Goal: Obtain resource: Download file/media

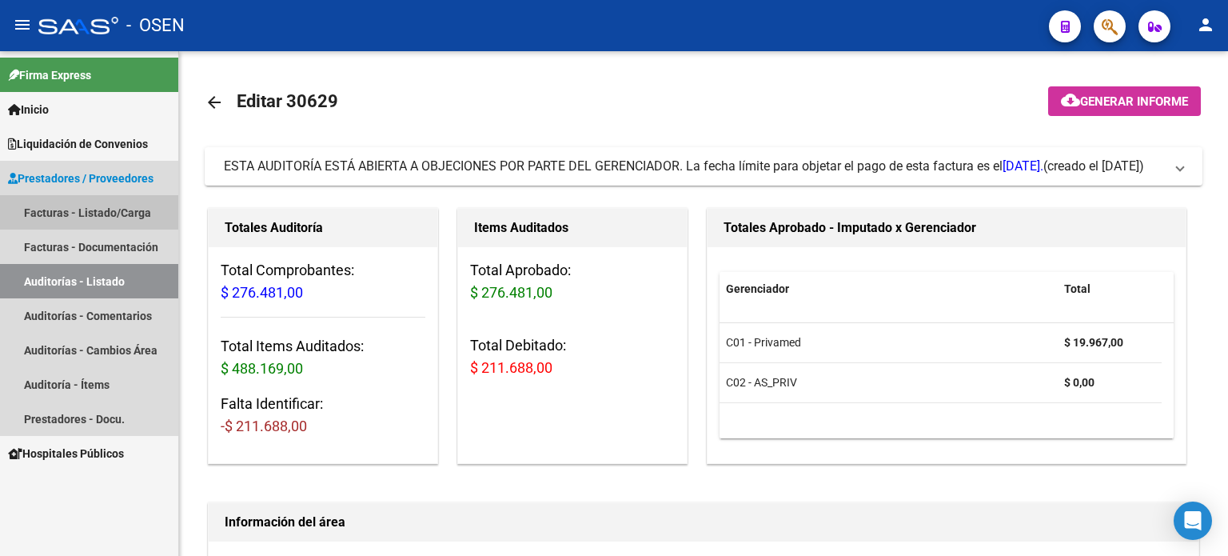
click at [40, 210] on link "Facturas - Listado/Carga" at bounding box center [89, 212] width 178 height 34
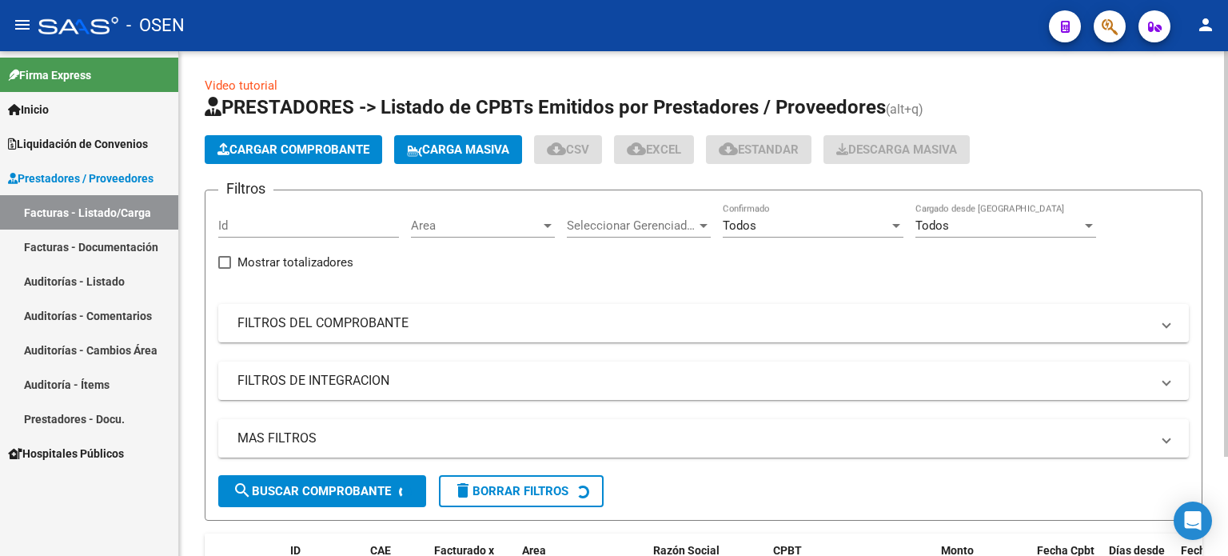
click at [894, 226] on div at bounding box center [896, 226] width 8 height 4
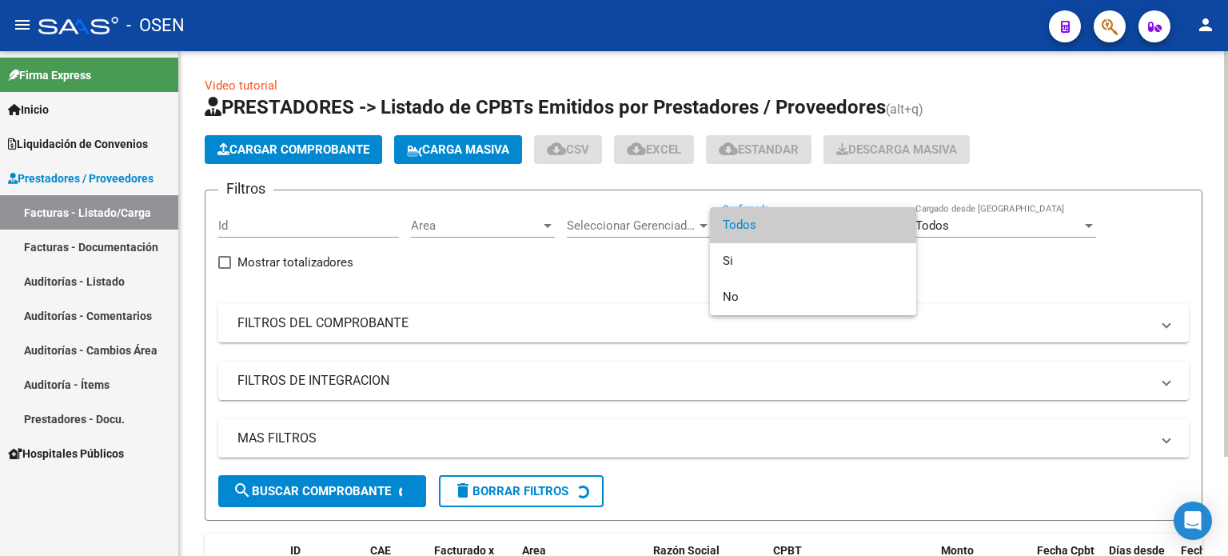
click at [894, 226] on span "Todos" at bounding box center [813, 225] width 181 height 36
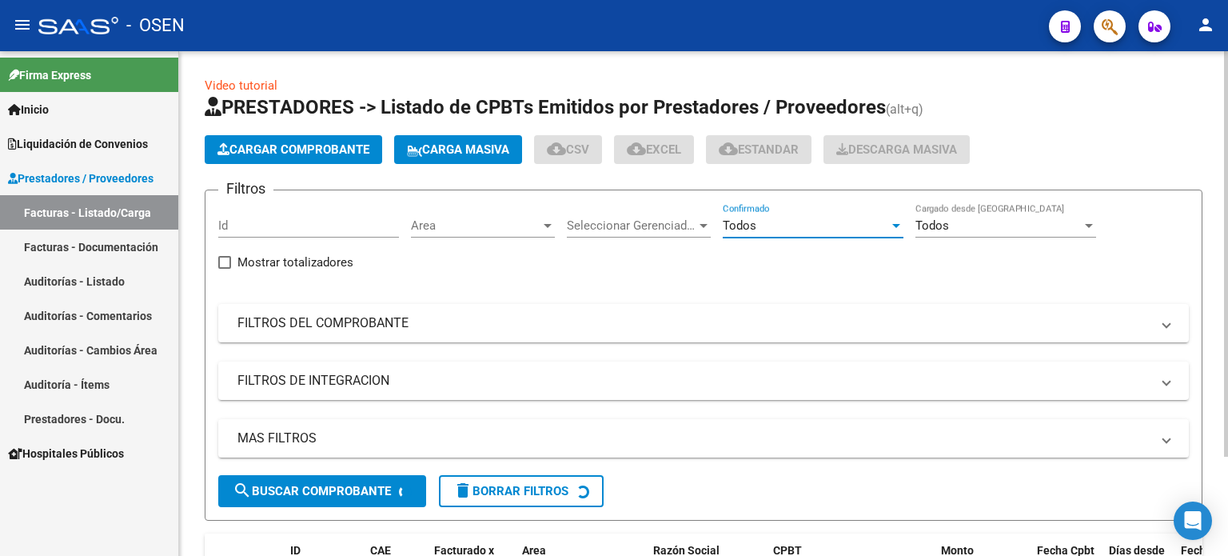
click at [1085, 224] on div at bounding box center [1089, 226] width 8 height 4
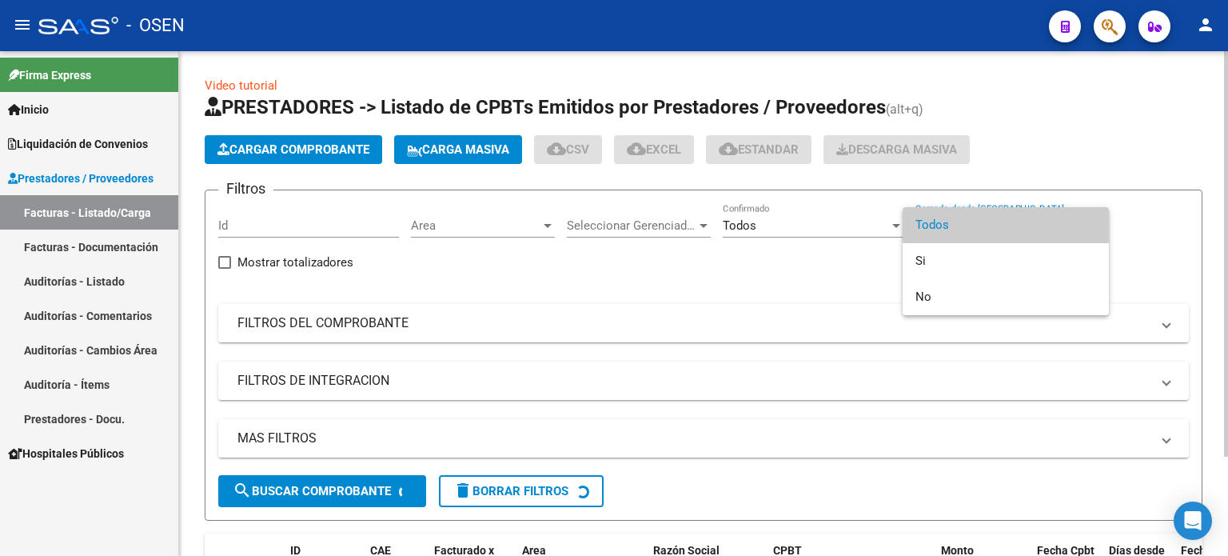
click at [1085, 222] on span "Todos" at bounding box center [1005, 225] width 181 height 36
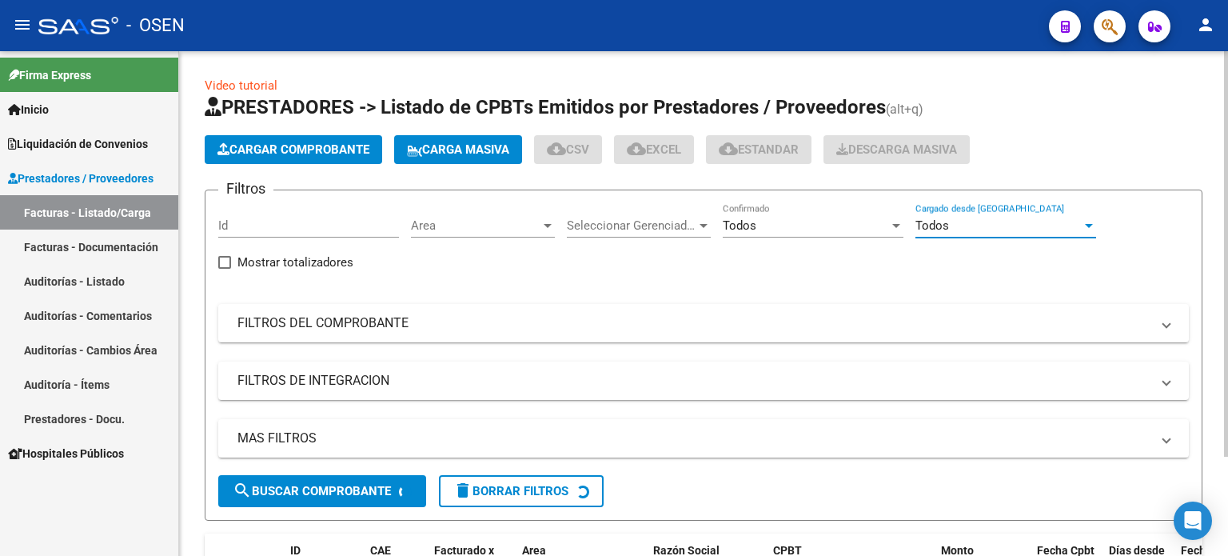
click at [1085, 224] on div at bounding box center [1089, 226] width 8 height 4
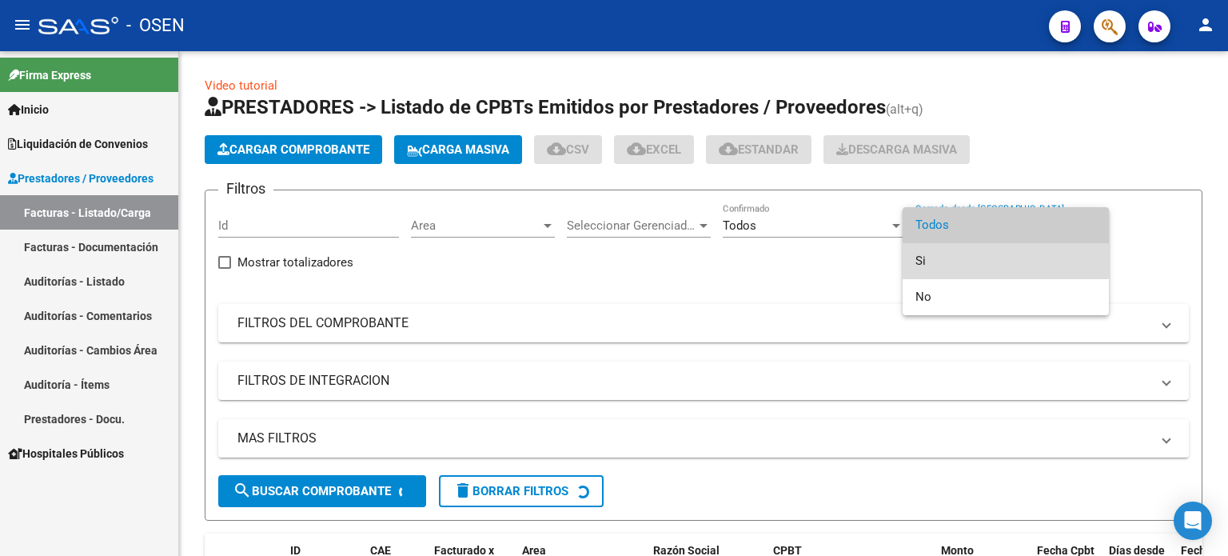
click at [924, 258] on span "Si" at bounding box center [1005, 261] width 181 height 36
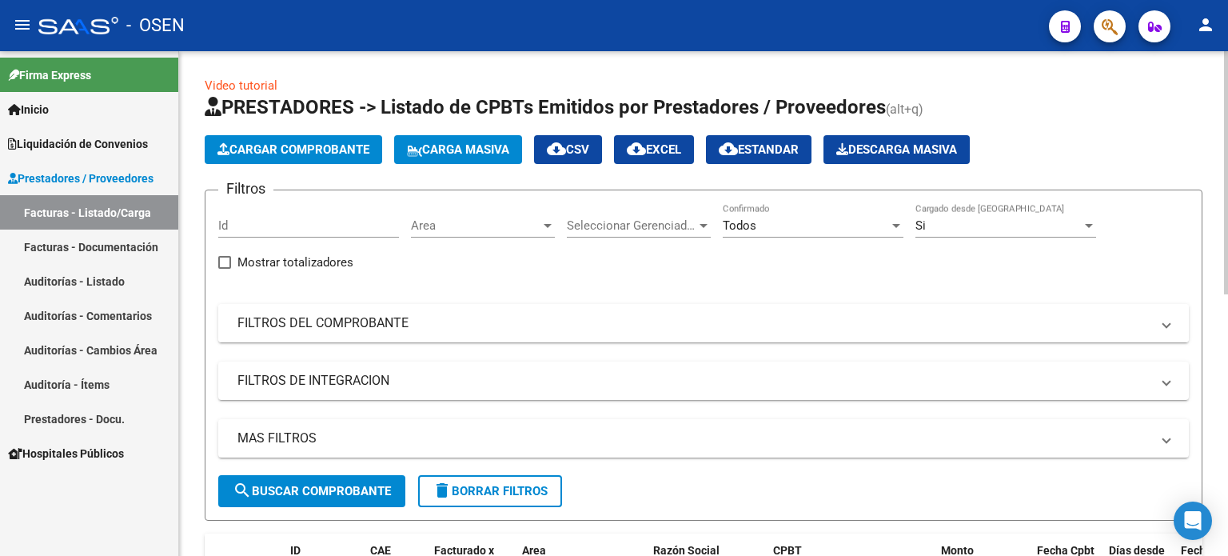
click at [269, 326] on mat-panel-title "FILTROS DEL COMPROBANTE" at bounding box center [693, 323] width 913 height 18
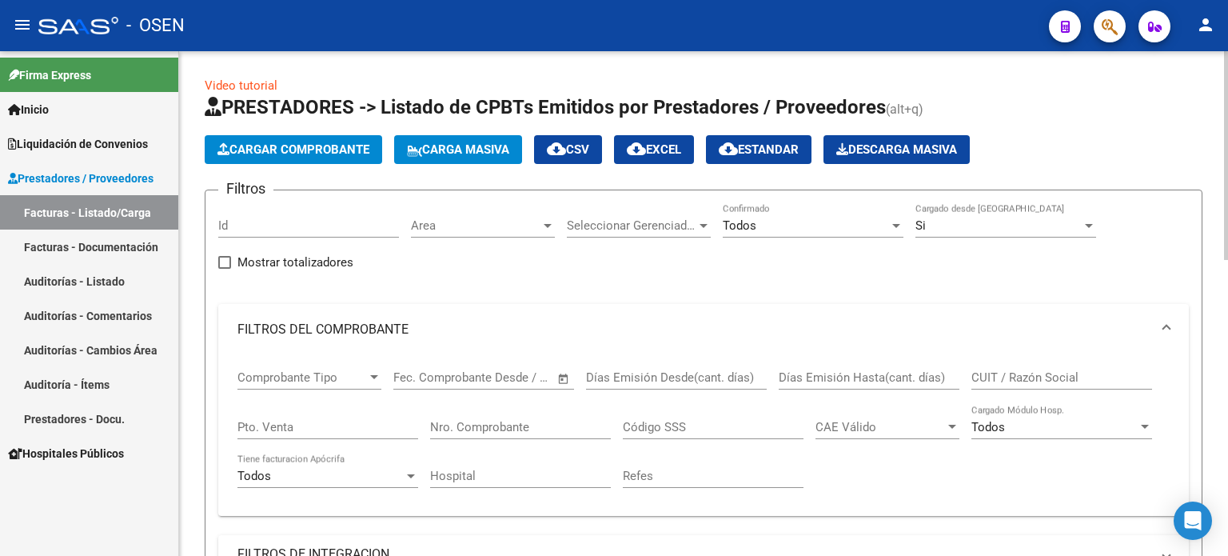
click at [372, 377] on div at bounding box center [374, 377] width 8 height 4
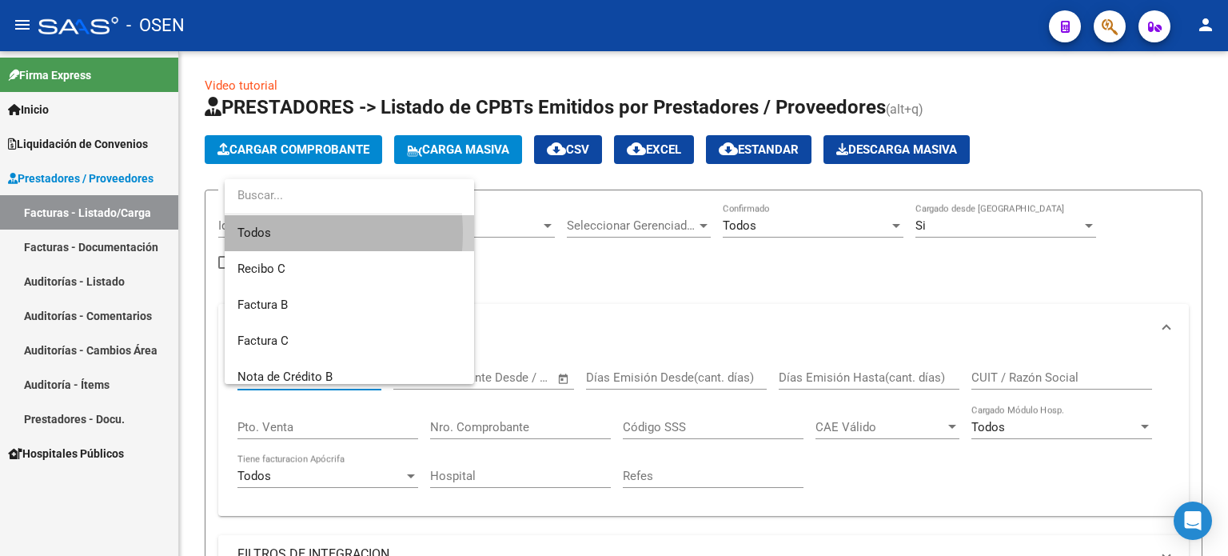
click at [249, 233] on span "Todos" at bounding box center [349, 233] width 224 height 36
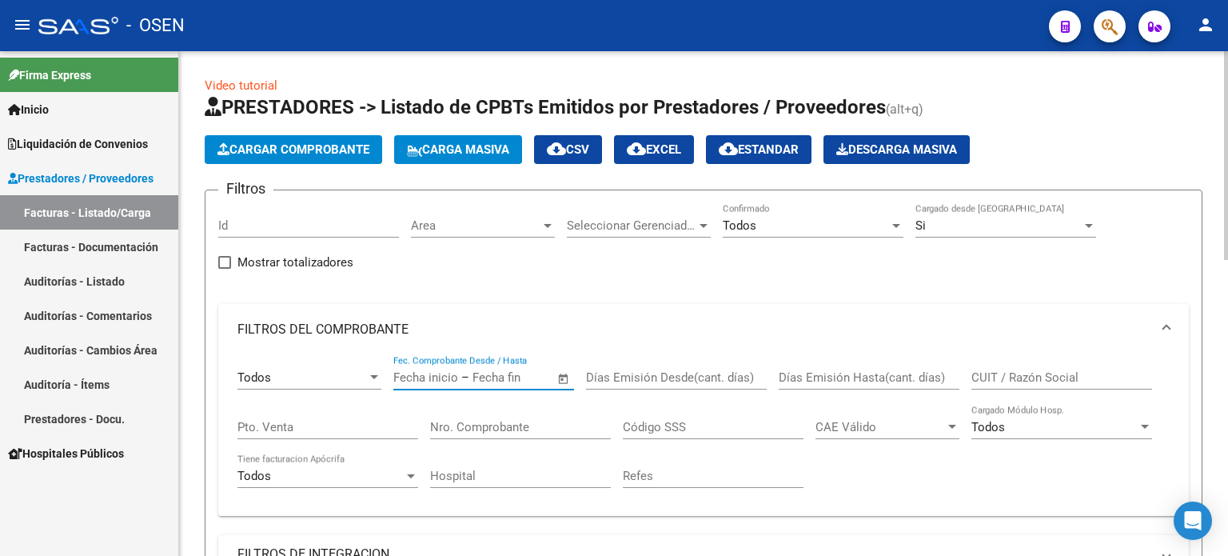
click at [438, 379] on input "text" at bounding box center [425, 377] width 65 height 14
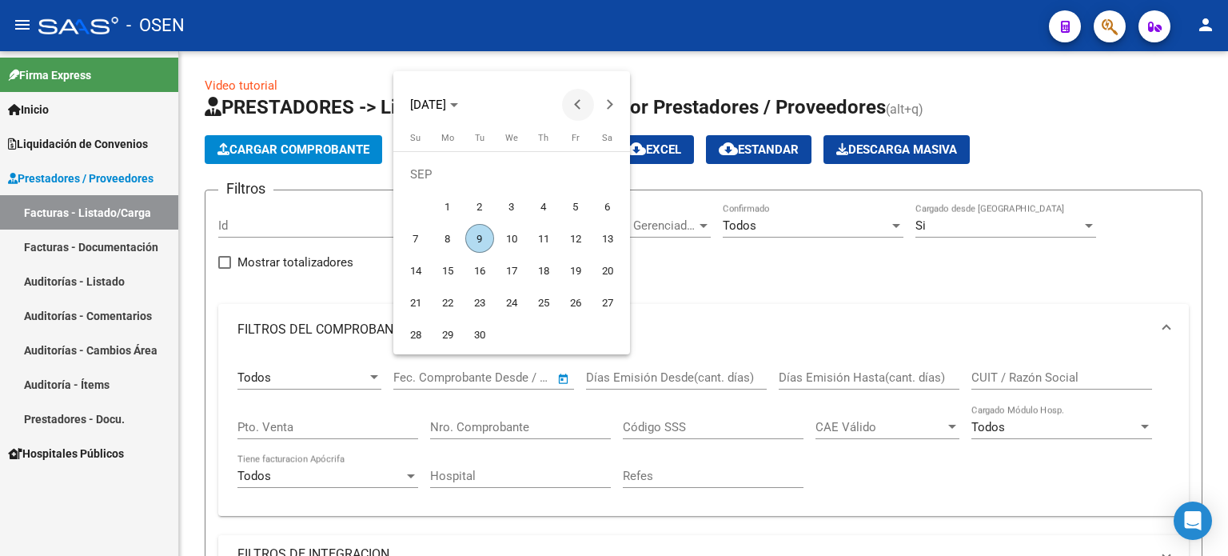
click at [573, 105] on span "Previous month" at bounding box center [578, 105] width 32 height 32
click at [544, 178] on span "1" at bounding box center [543, 174] width 29 height 29
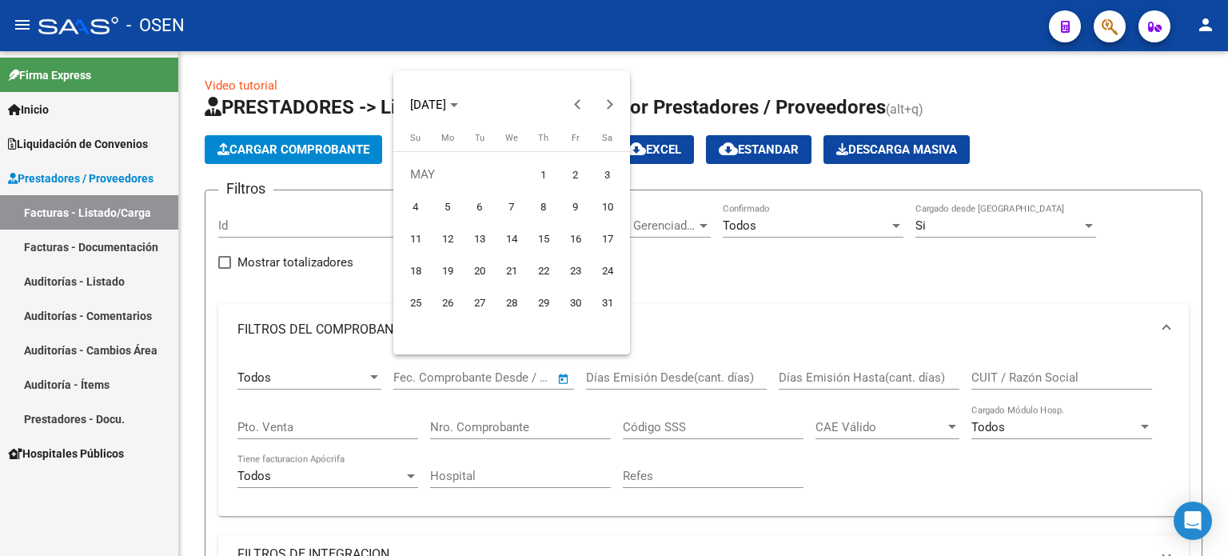
type input "[DATE]"
click at [612, 106] on span "Next month" at bounding box center [610, 105] width 32 height 32
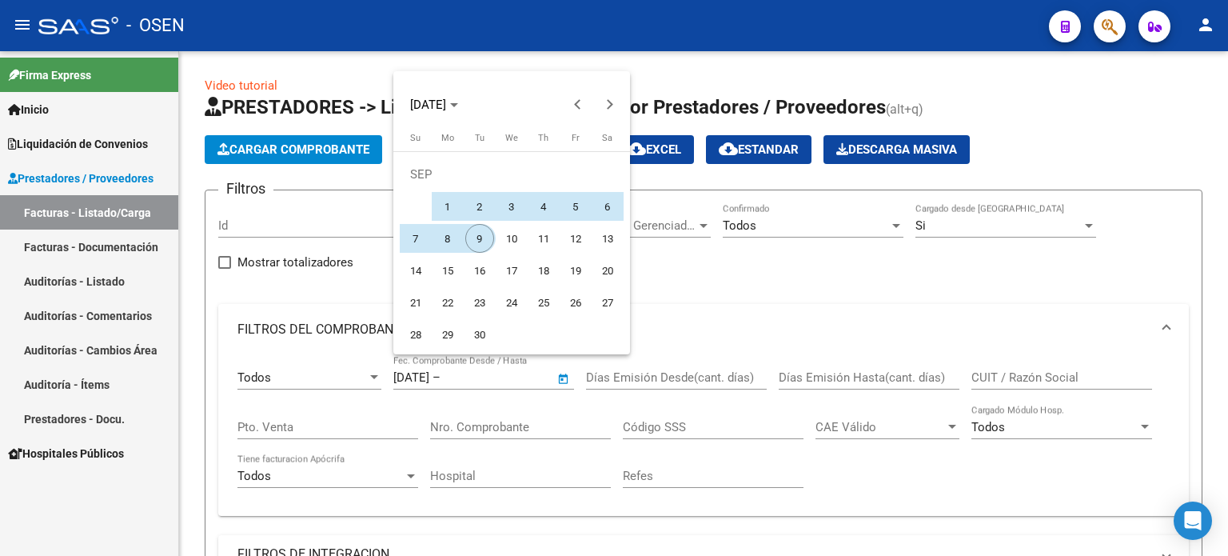
click at [482, 237] on span "9" at bounding box center [479, 238] width 29 height 29
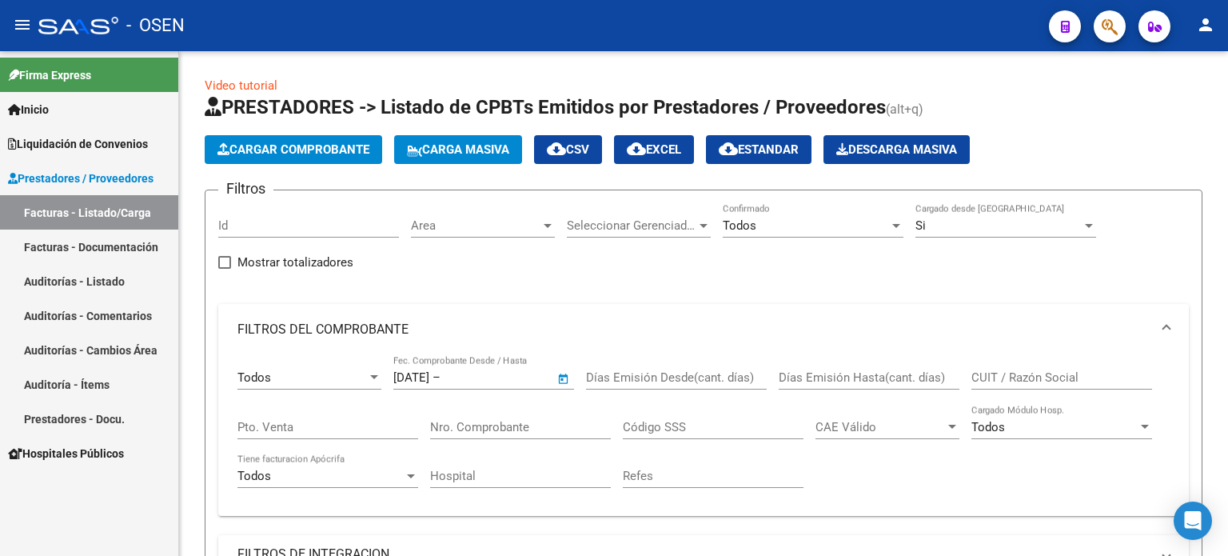
type input "[DATE]"
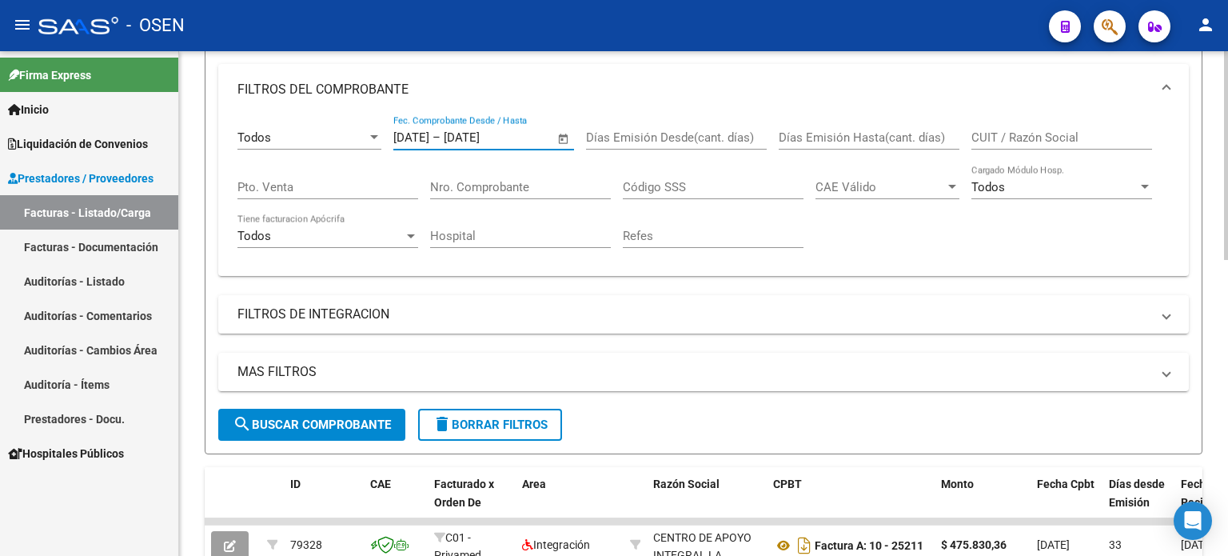
click at [289, 424] on span "search Buscar Comprobante" at bounding box center [312, 424] width 158 height 14
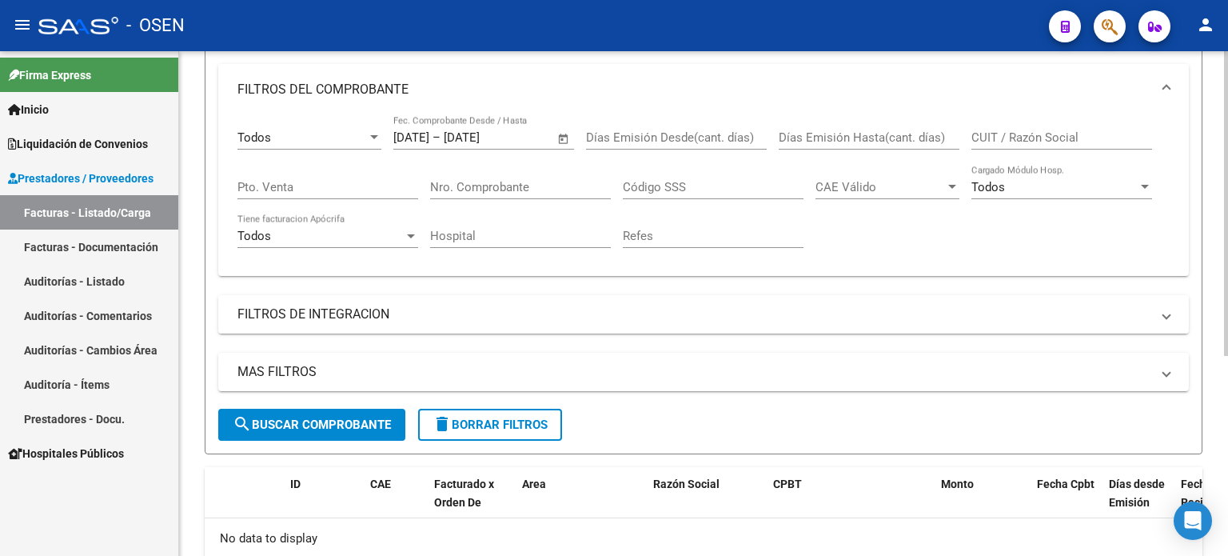
click at [393, 324] on mat-expansion-panel-header "FILTROS DE INTEGRACION" at bounding box center [703, 314] width 970 height 38
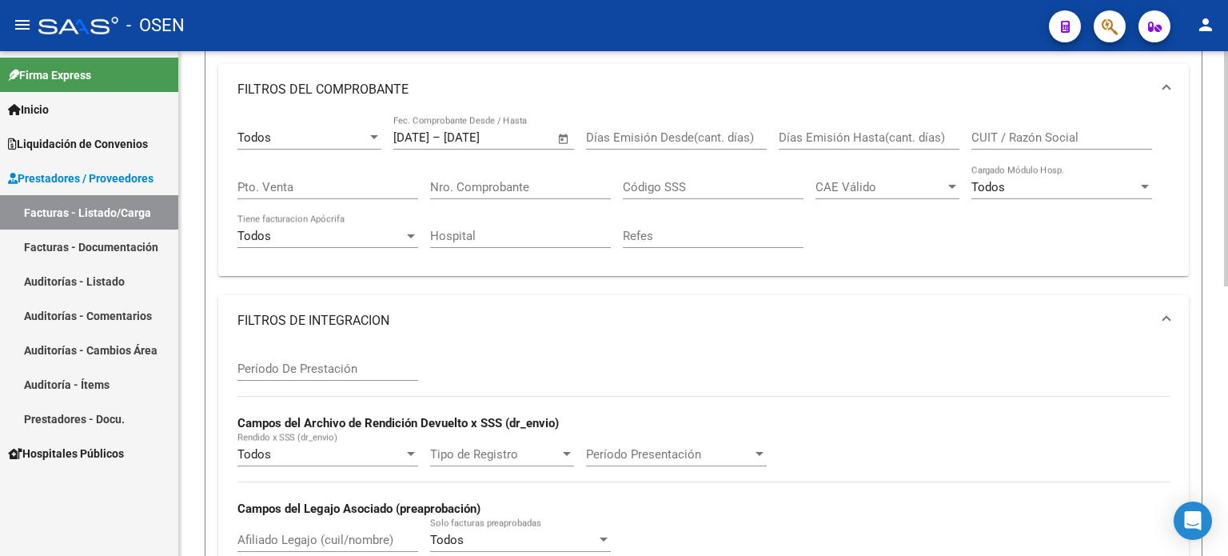
click at [236, 372] on div "Período De Prestación Campos del Archivo de Rendición Devuelto x SSS (dr_envio)…" at bounding box center [703, 462] width 970 height 233
click at [246, 370] on input "Período De Prestación" at bounding box center [327, 368] width 181 height 14
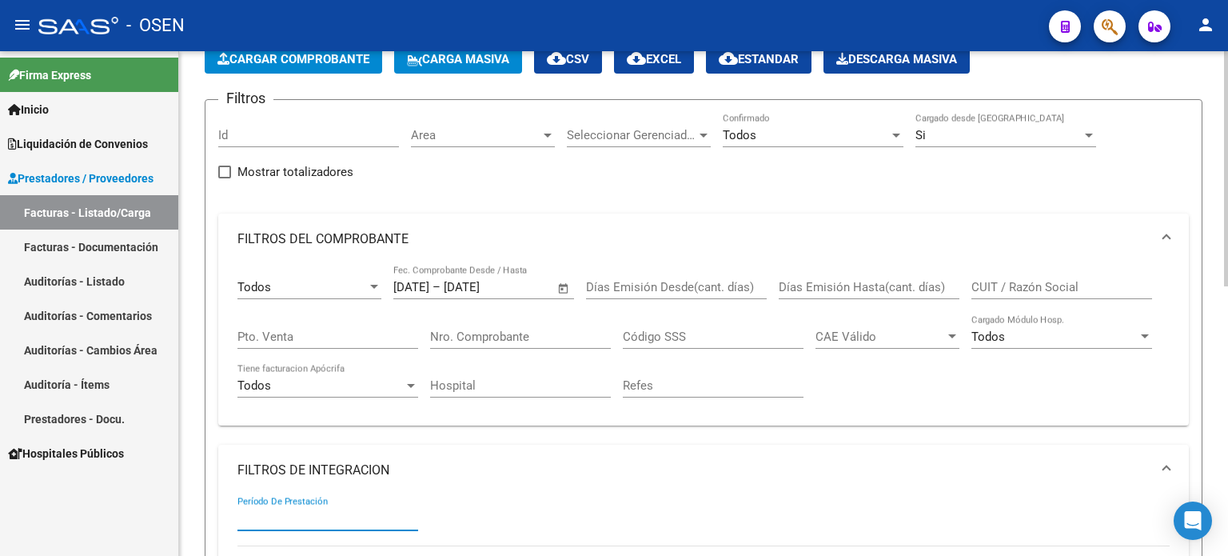
scroll to position [0, 0]
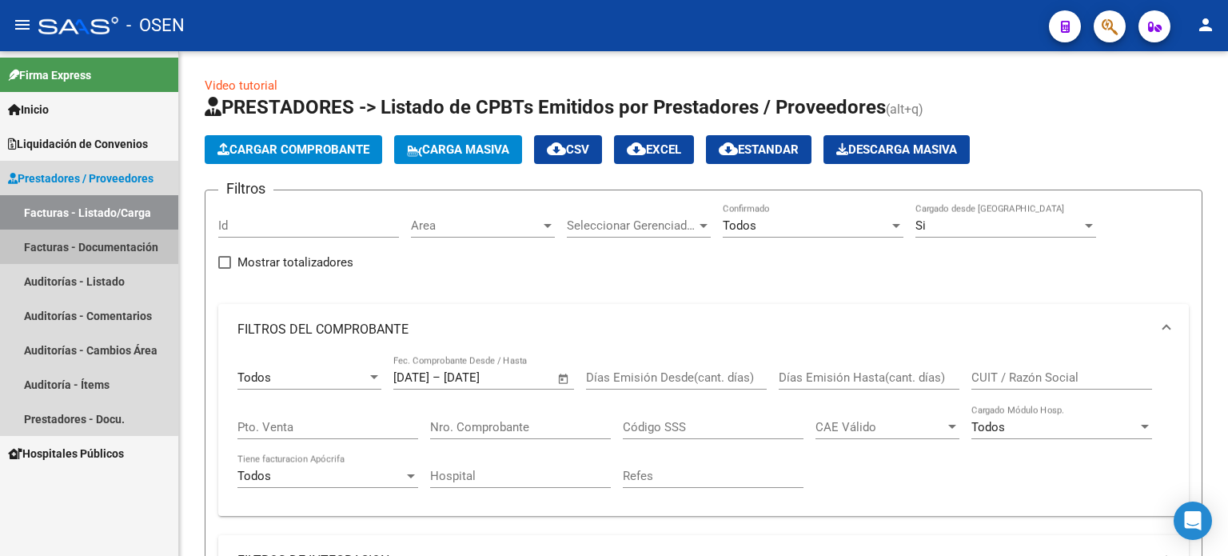
click at [44, 253] on link "Facturas - Documentación" at bounding box center [89, 246] width 178 height 34
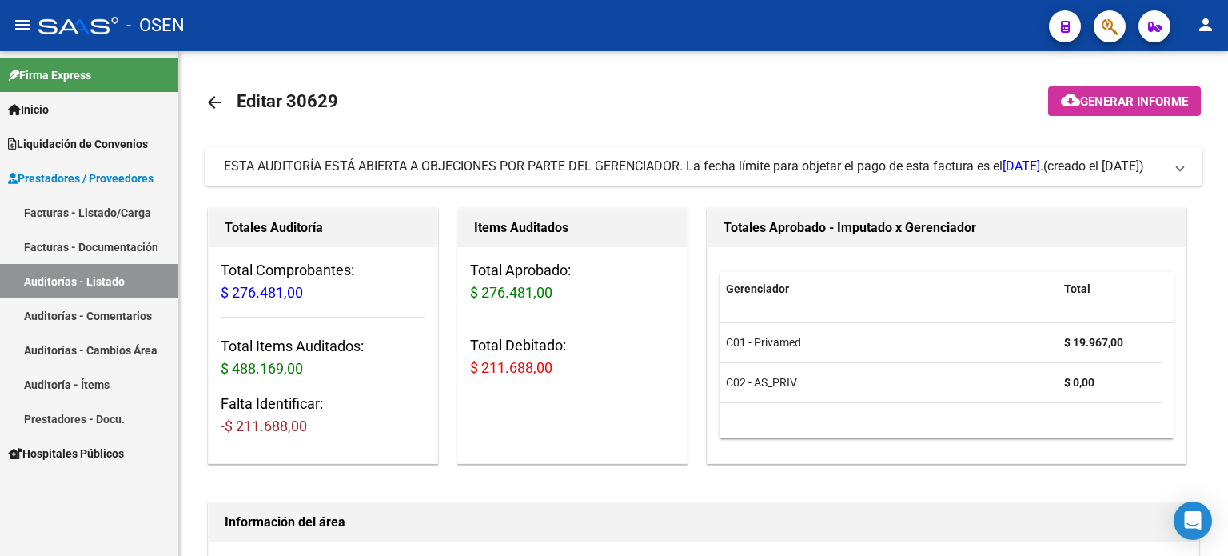
click at [57, 145] on span "Liquidación de Convenios" at bounding box center [78, 144] width 140 height 18
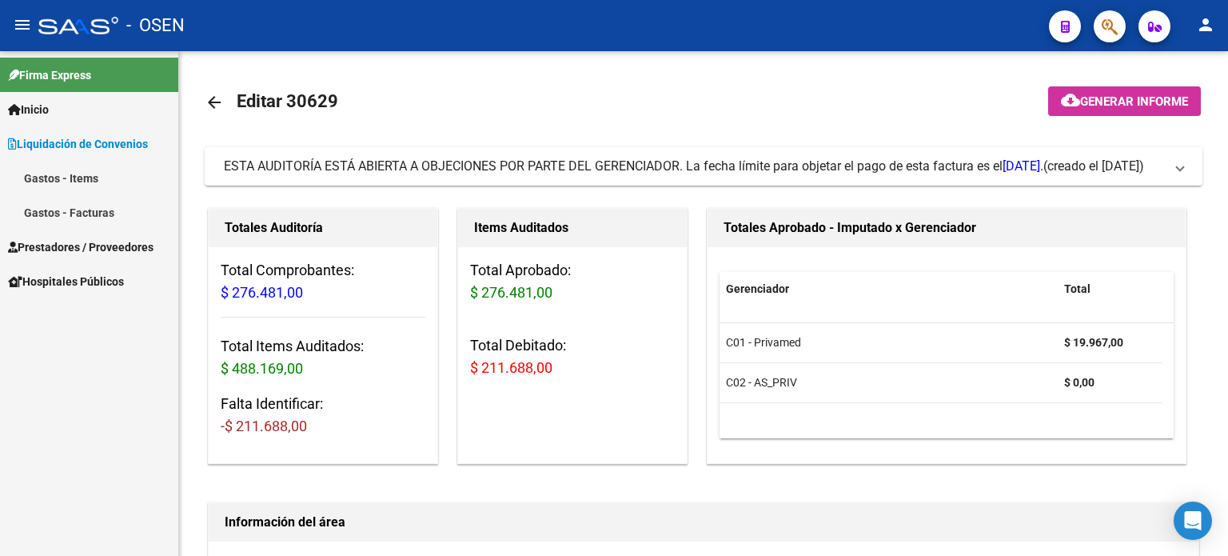
click at [35, 213] on link "Gastos - Facturas" at bounding box center [89, 212] width 178 height 34
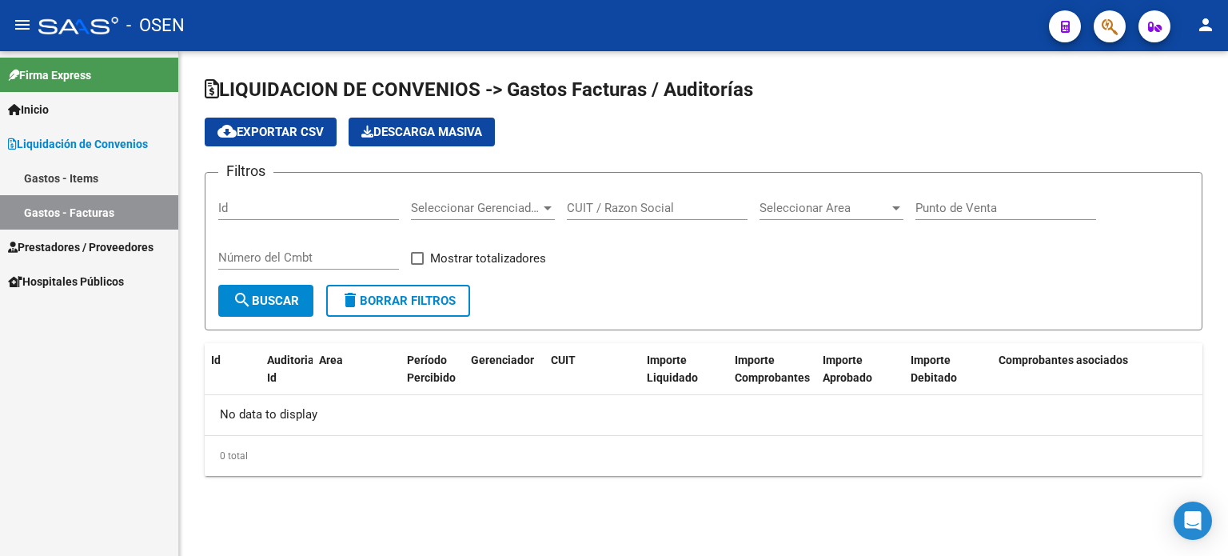
checkbox input "true"
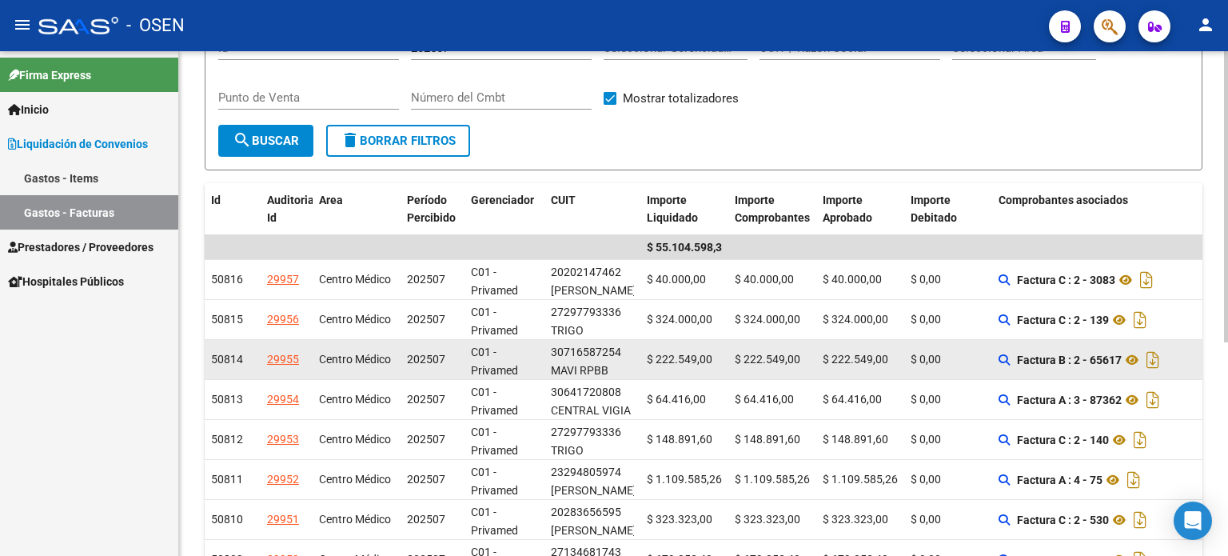
scroll to position [371, 0]
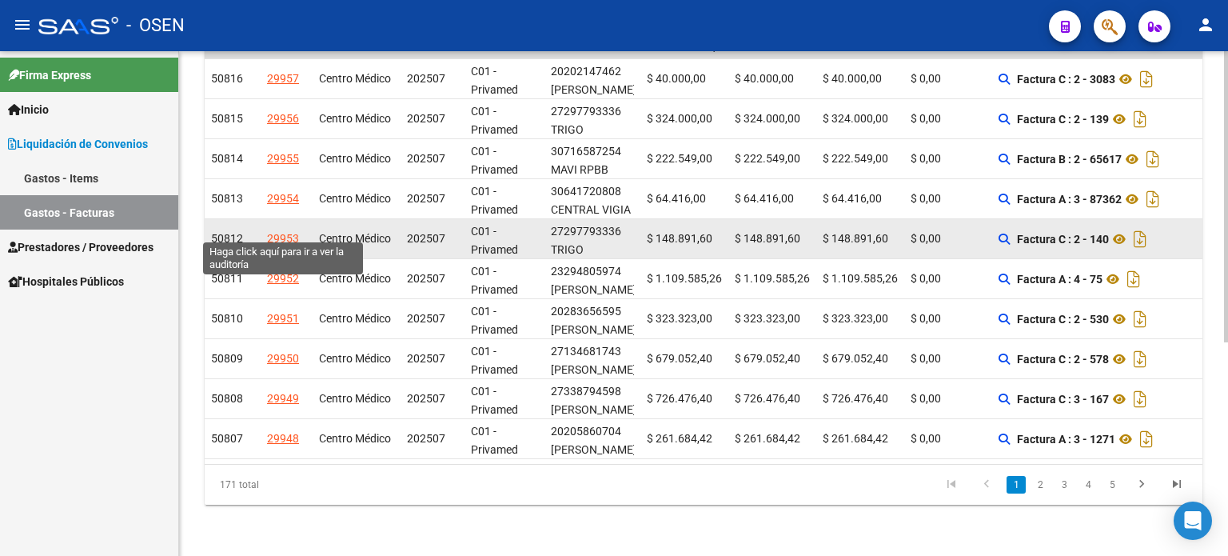
click at [285, 229] on div "29953" at bounding box center [283, 238] width 32 height 18
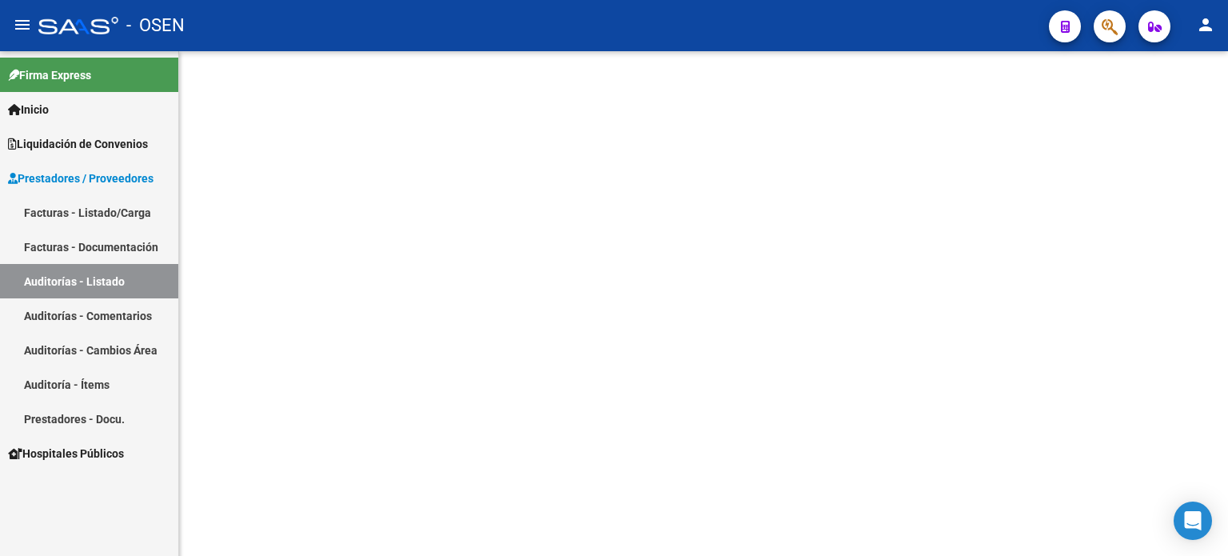
click at [44, 211] on link "Facturas - Listado/Carga" at bounding box center [89, 212] width 178 height 34
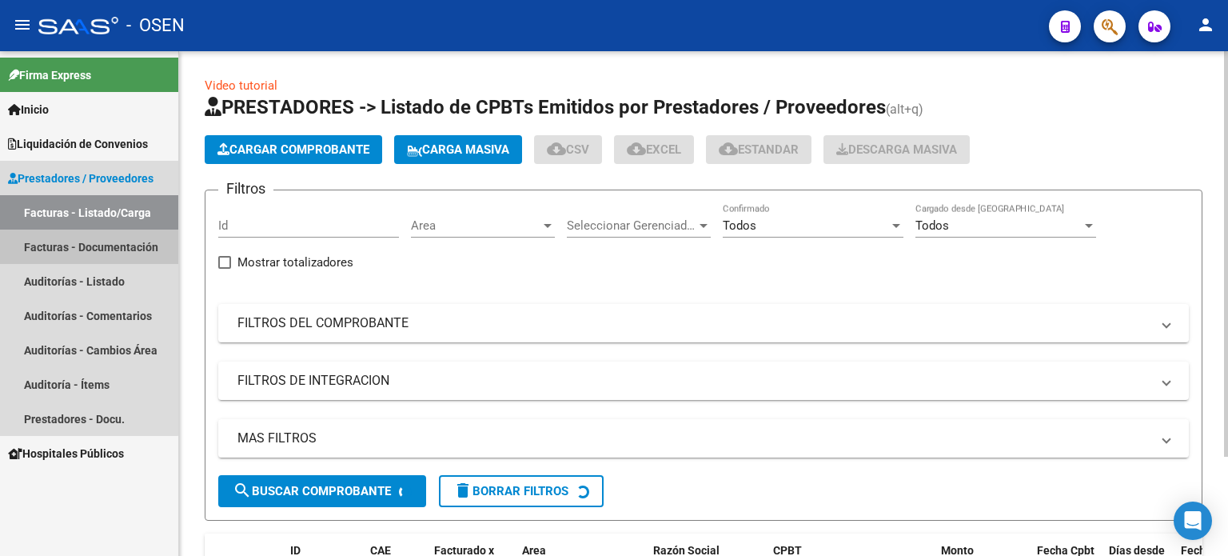
click at [32, 249] on link "Facturas - Documentación" at bounding box center [89, 246] width 178 height 34
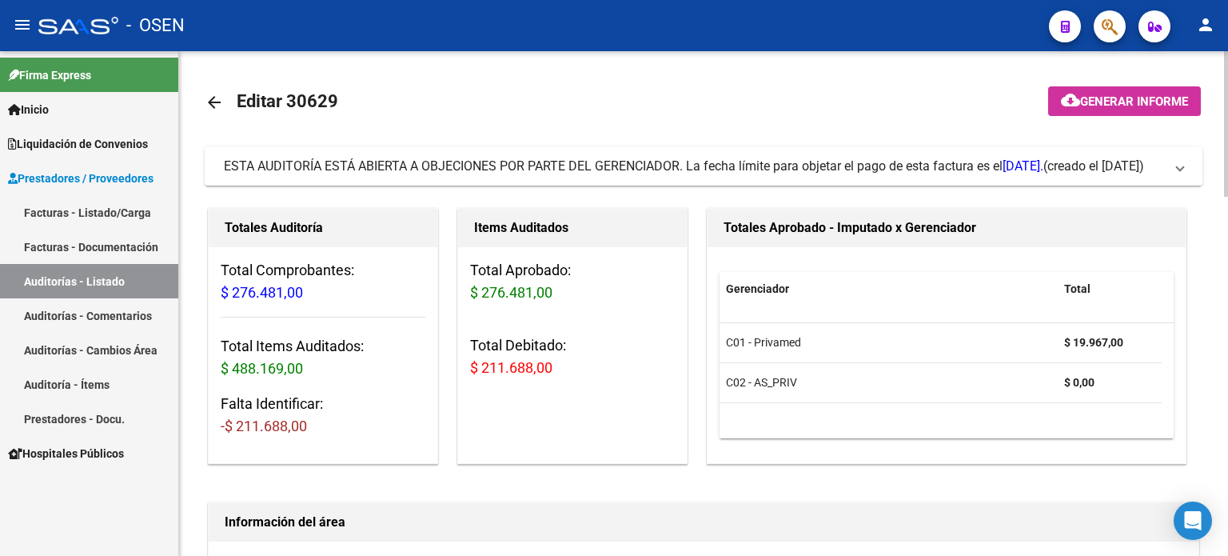
click at [1113, 98] on span "Generar informe" at bounding box center [1134, 101] width 108 height 14
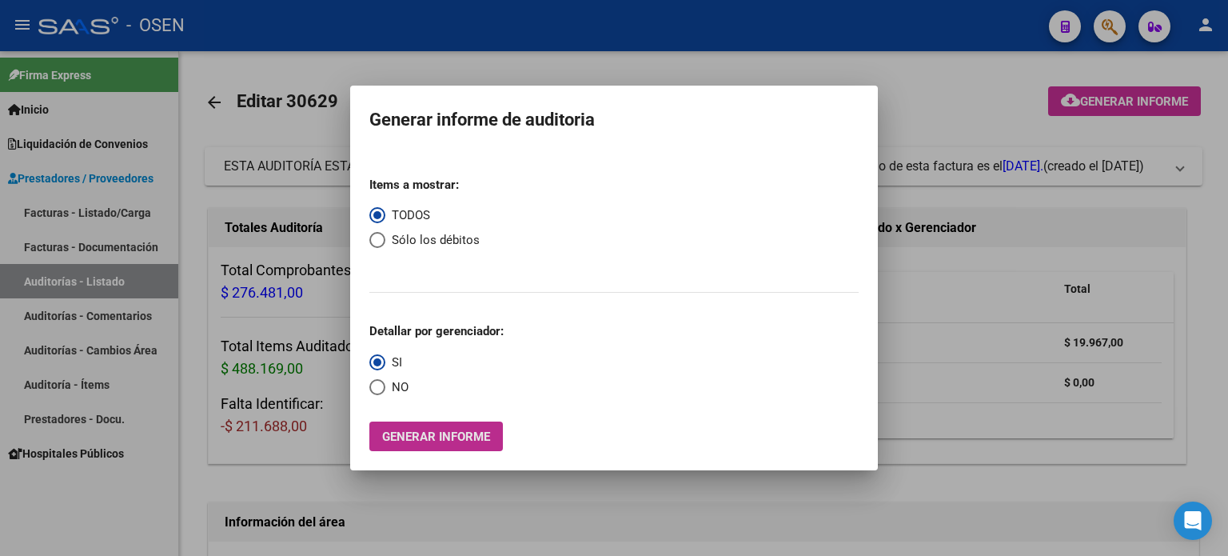
click at [403, 440] on span "Generar informe" at bounding box center [436, 436] width 108 height 14
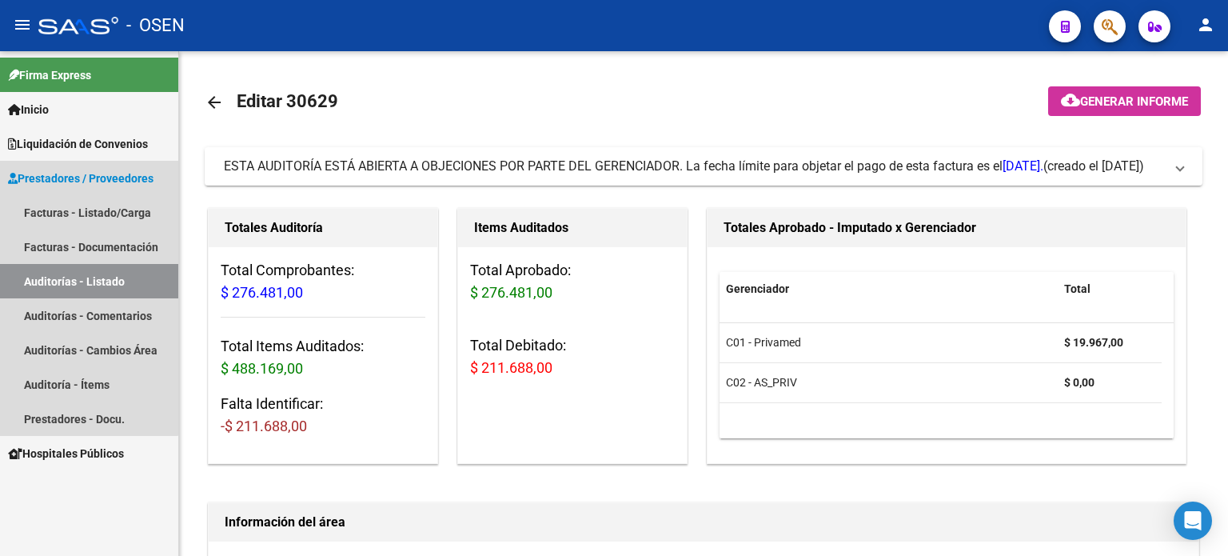
click at [32, 178] on span "Prestadores / Proveedores" at bounding box center [80, 178] width 145 height 18
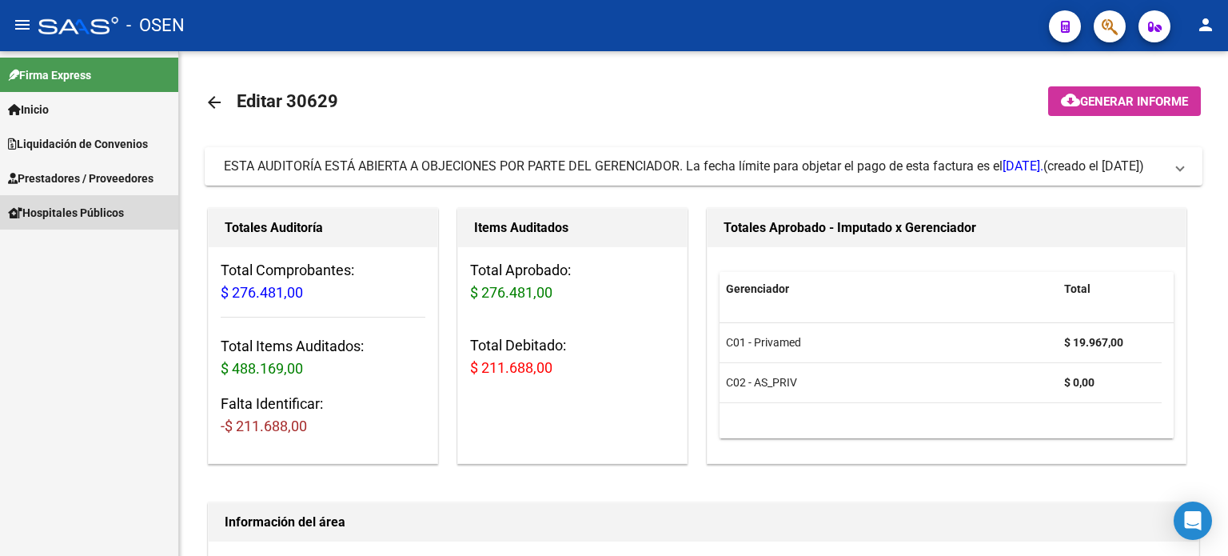
click at [43, 210] on span "Hospitales Públicos" at bounding box center [66, 213] width 116 height 18
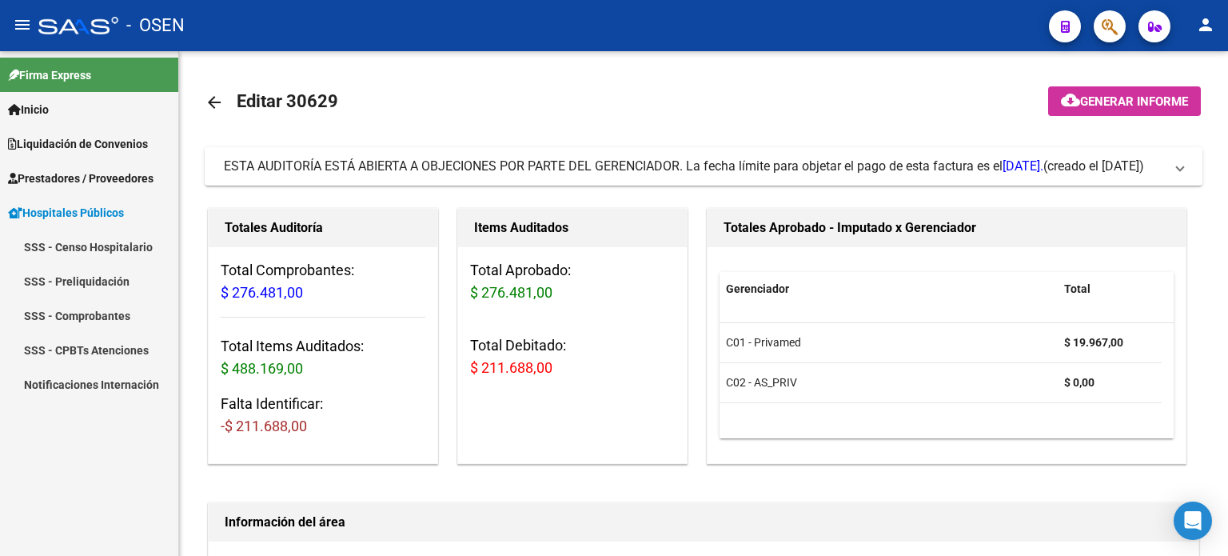
click at [83, 309] on link "SSS - Comprobantes" at bounding box center [89, 315] width 178 height 34
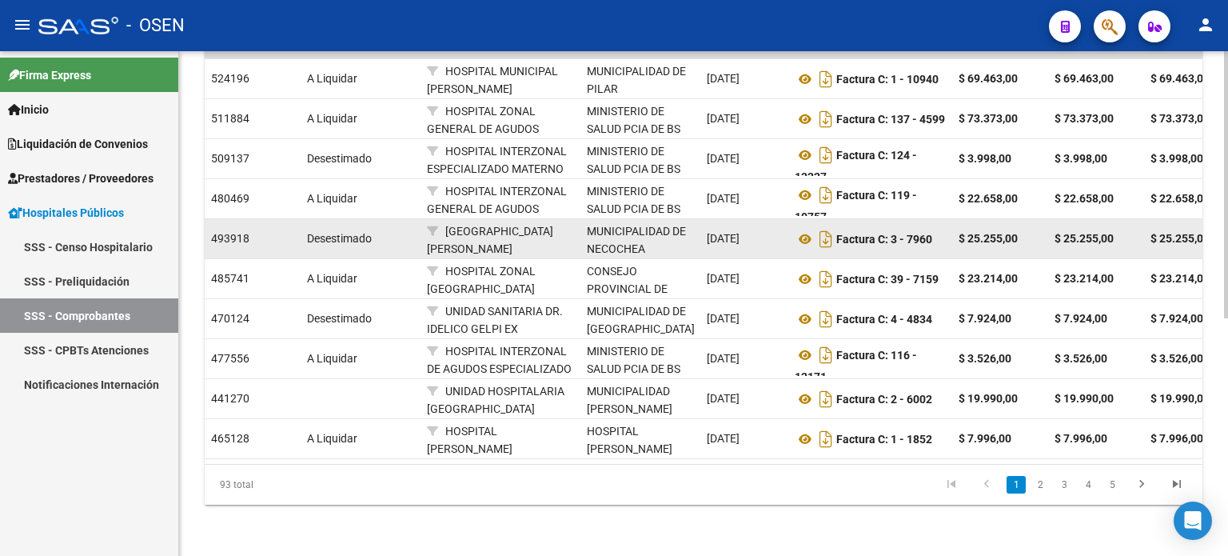
scroll to position [447, 0]
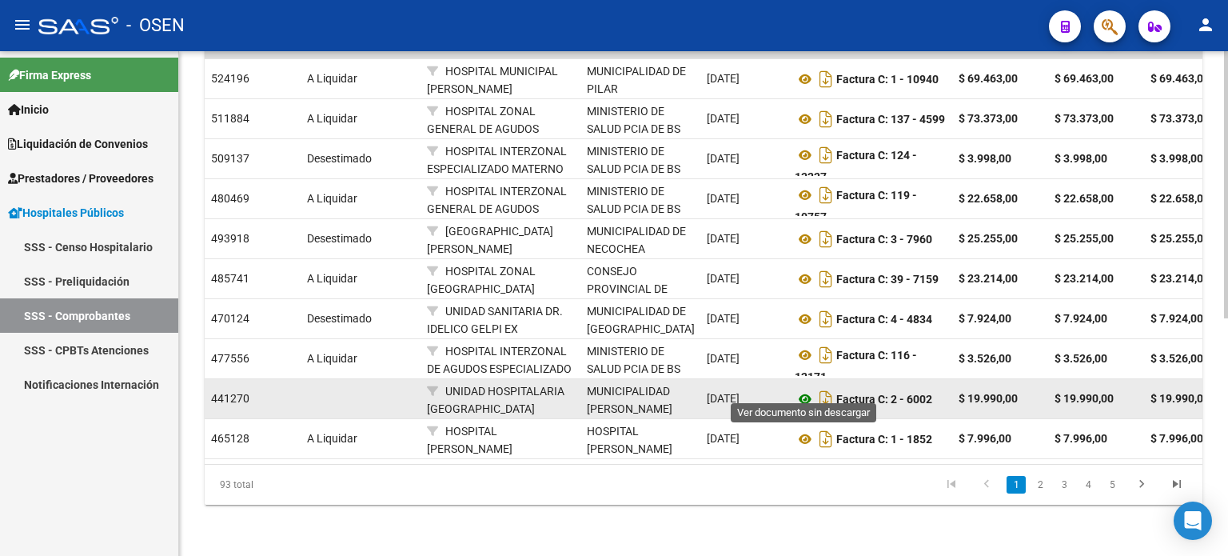
click at [805, 389] on icon at bounding box center [804, 398] width 21 height 19
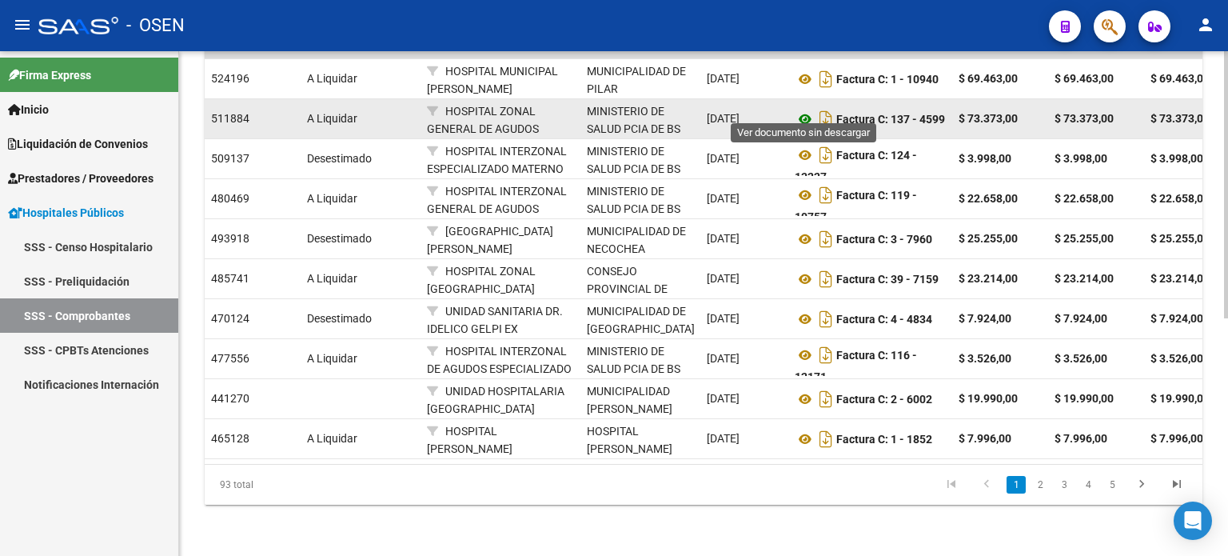
click at [808, 112] on icon at bounding box center [804, 119] width 21 height 19
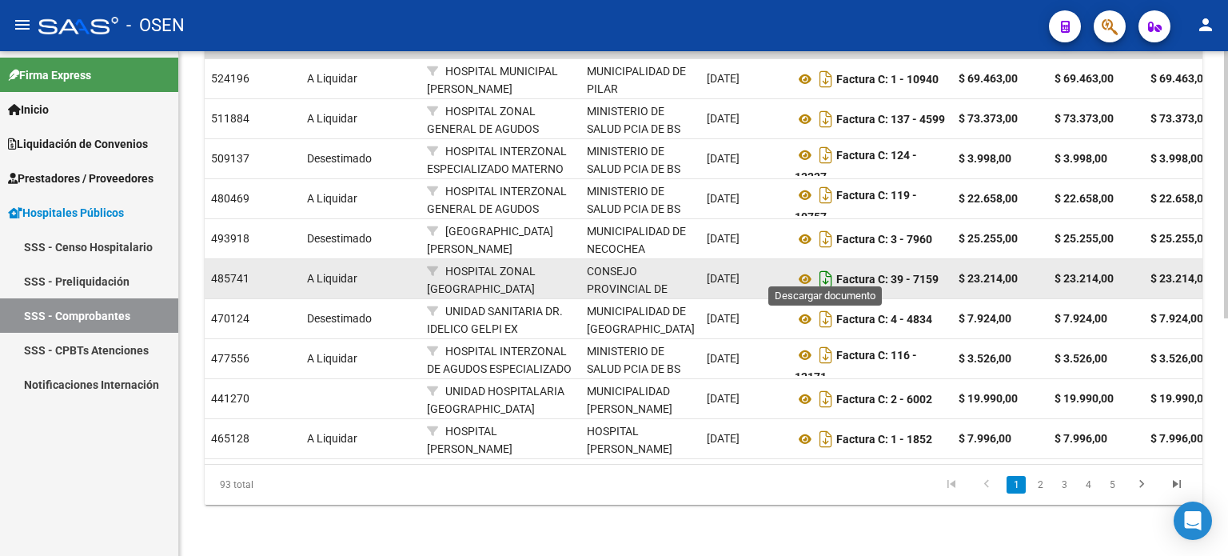
click at [822, 271] on icon "Descargar documento" at bounding box center [825, 279] width 21 height 26
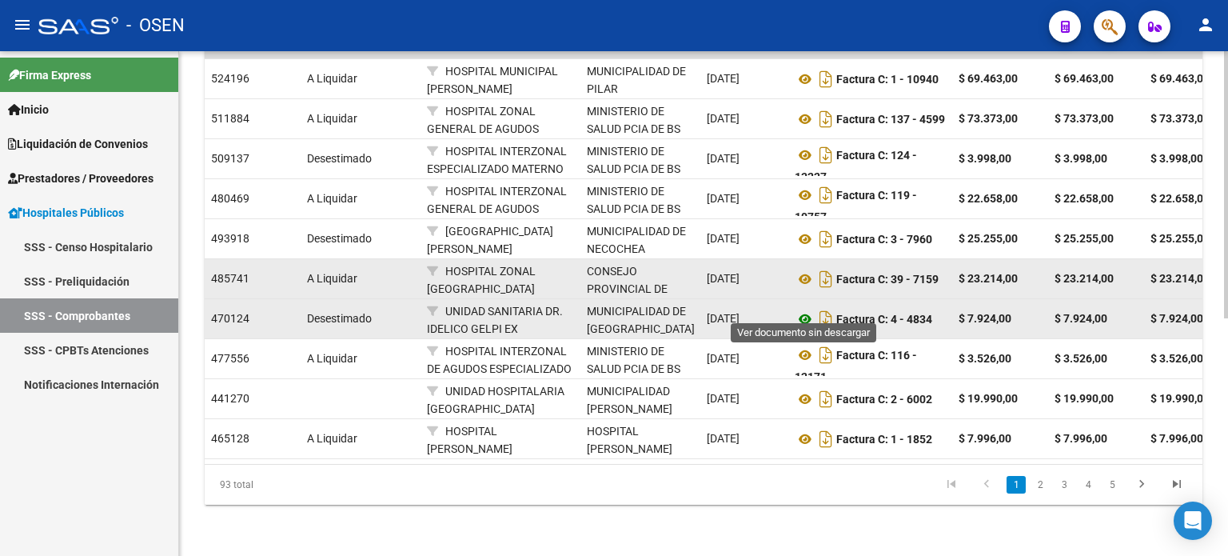
click at [806, 309] on icon at bounding box center [804, 318] width 21 height 19
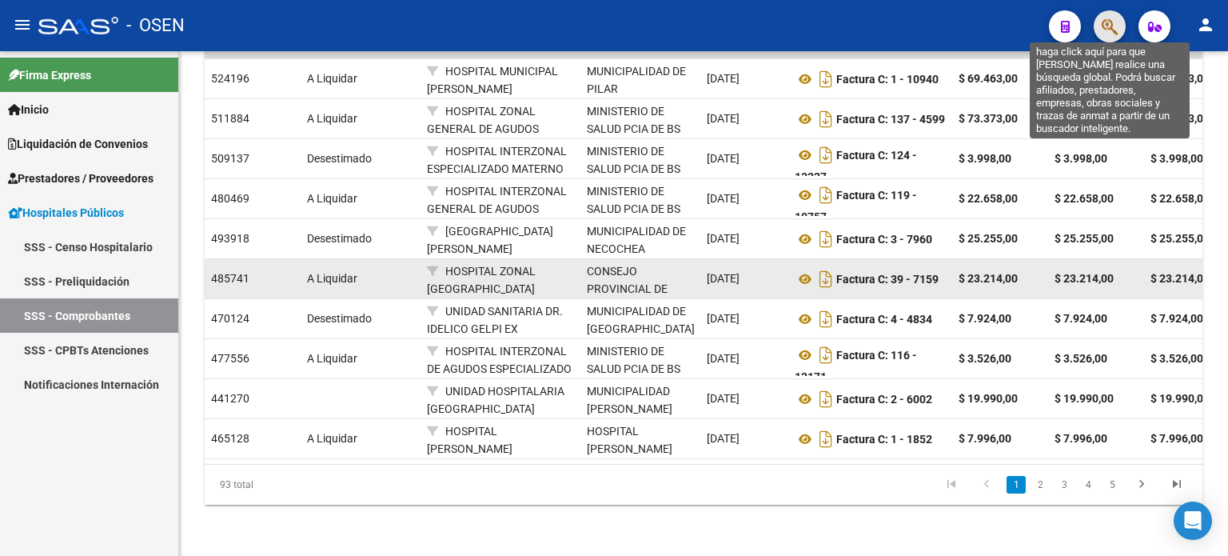
click at [1113, 26] on icon "button" at bounding box center [1109, 27] width 16 height 18
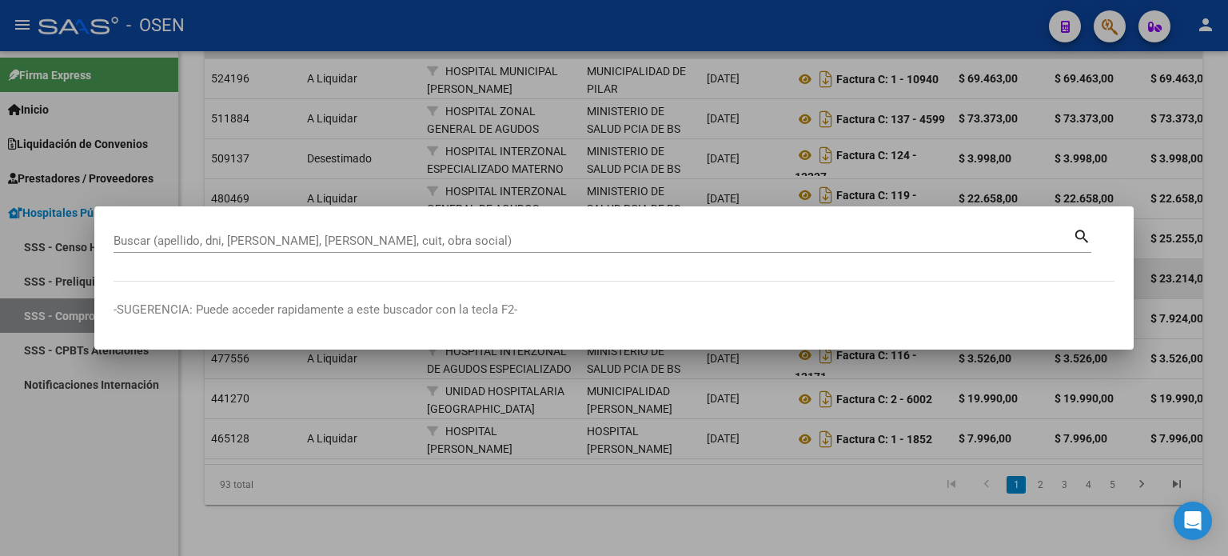
click at [1079, 233] on mat-icon "search" at bounding box center [1082, 234] width 18 height 19
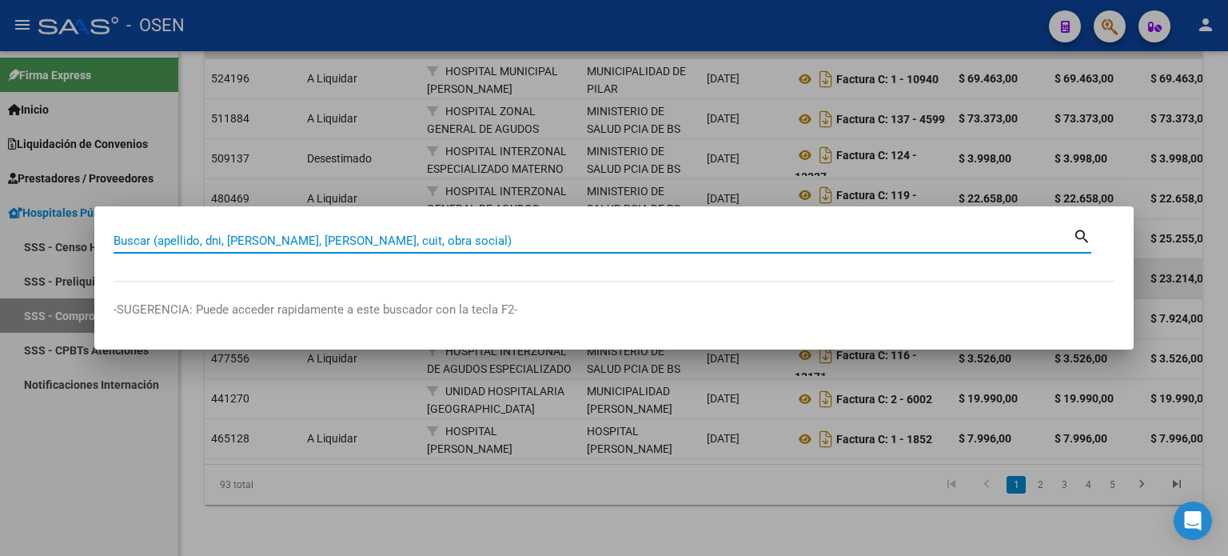
click at [982, 289] on mat-dialog-container "Buscar (apellido, dni, [PERSON_NAME], nro traspaso, cuit, obra social) search -…" at bounding box center [613, 277] width 1039 height 143
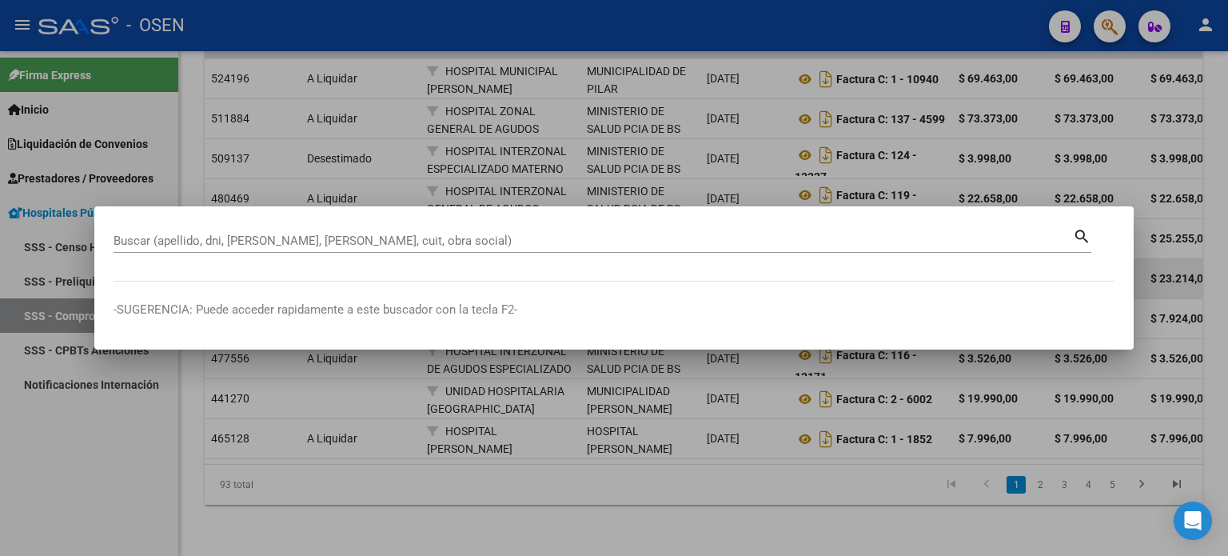
click at [375, 244] on input "Buscar (apellido, dni, [PERSON_NAME], [PERSON_NAME], cuit, obra social)" at bounding box center [592, 240] width 959 height 14
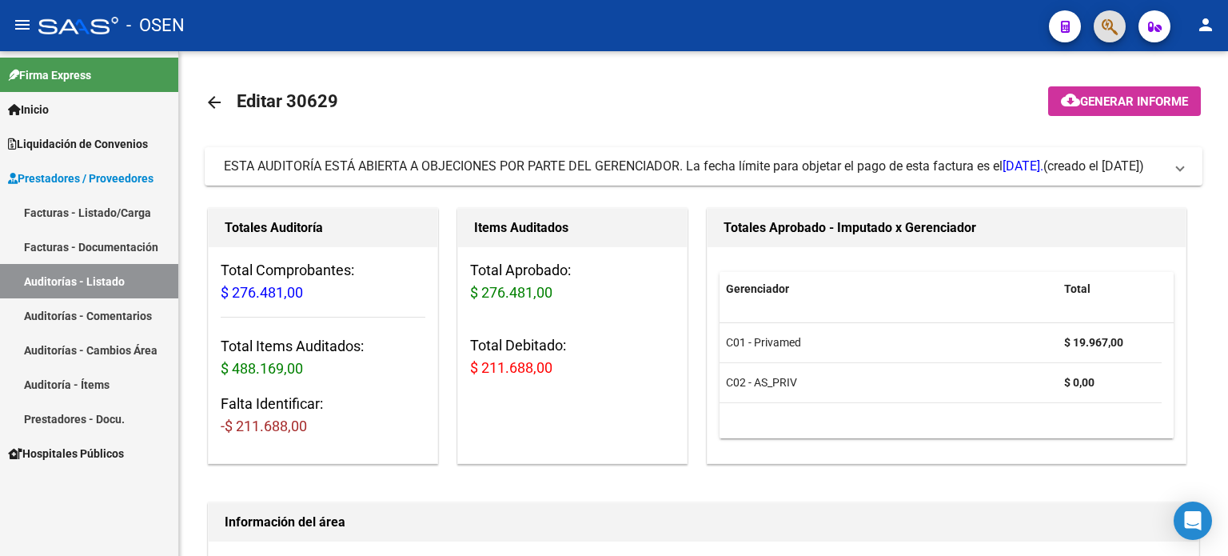
click at [49, 277] on link "Auditorías - Listado" at bounding box center [89, 281] width 178 height 34
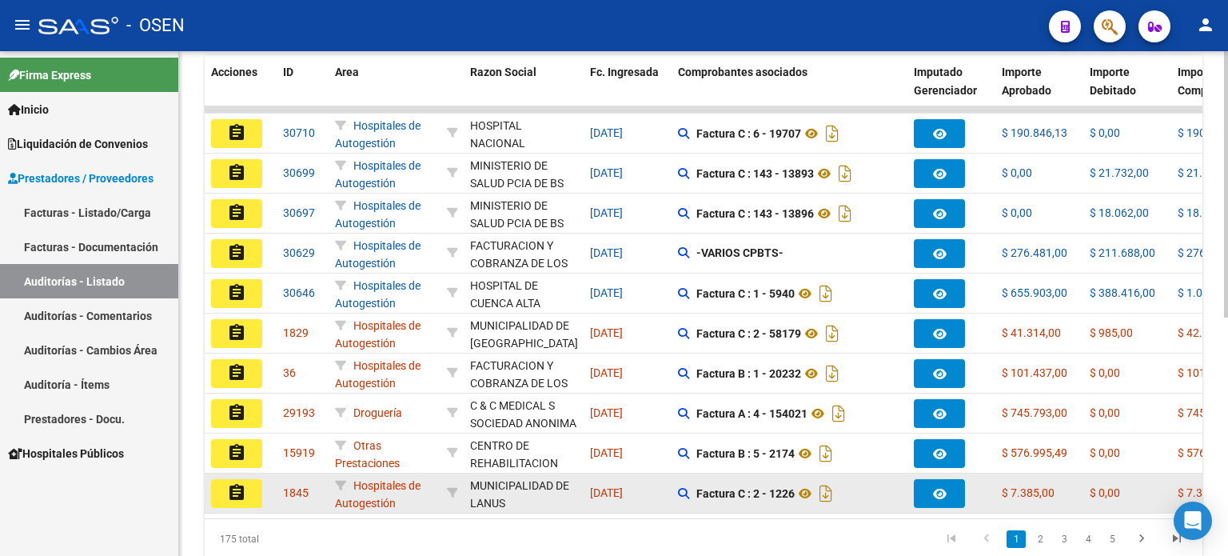
scroll to position [290, 0]
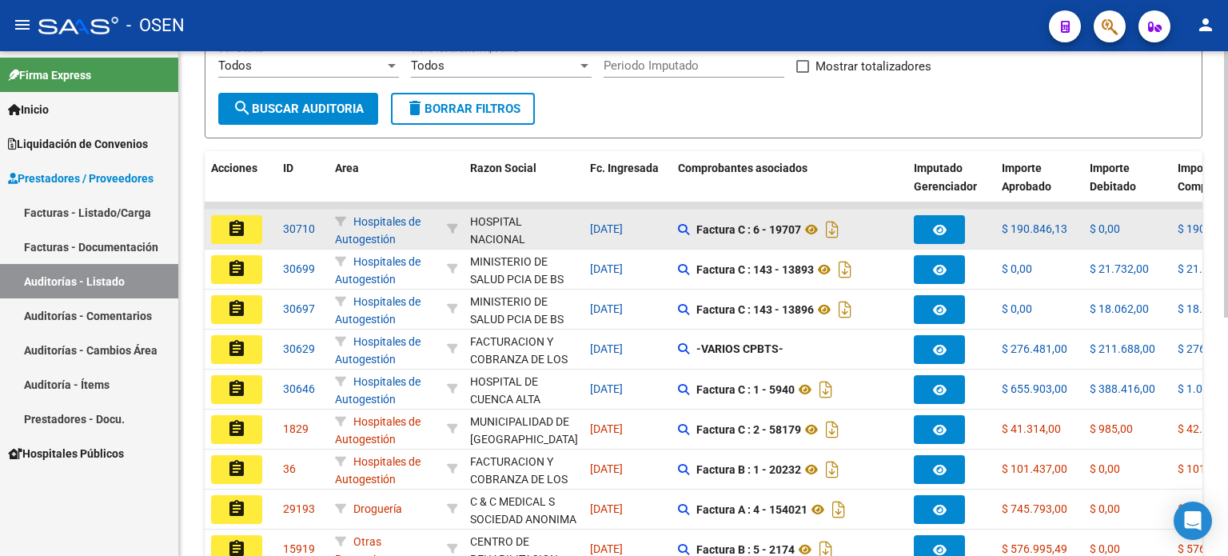
click at [234, 230] on mat-icon "assignment" at bounding box center [236, 228] width 19 height 19
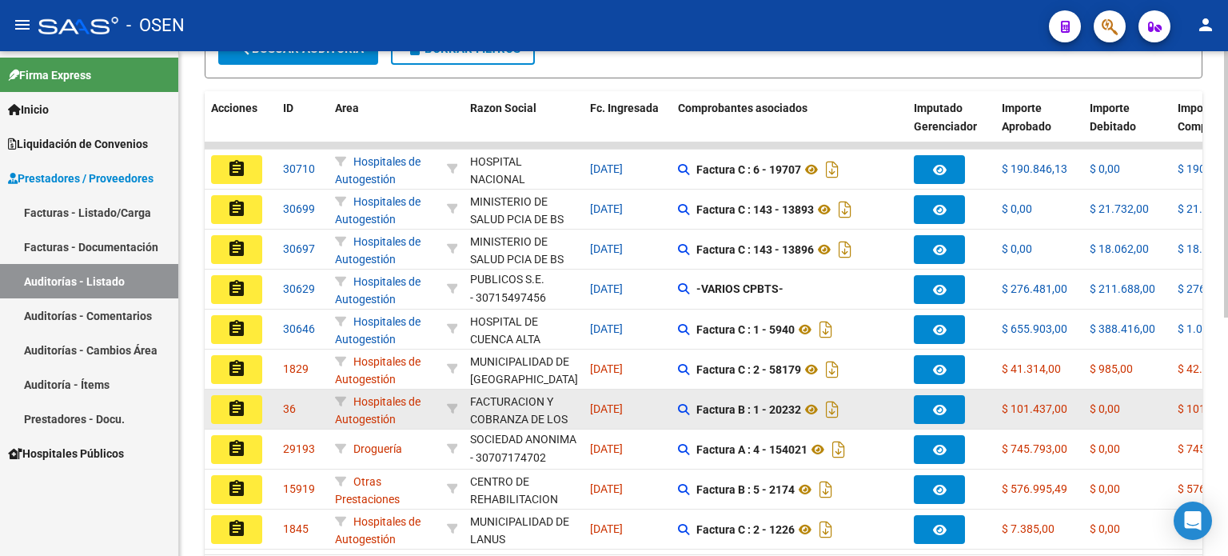
scroll to position [30, 0]
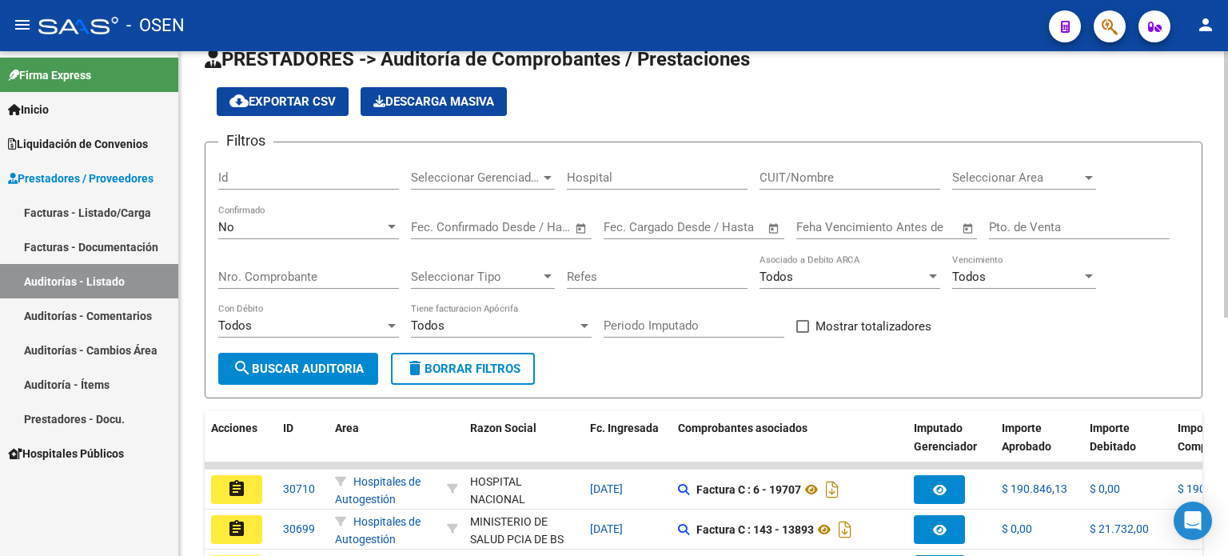
click at [444, 368] on span "delete Borrar Filtros" at bounding box center [462, 368] width 115 height 14
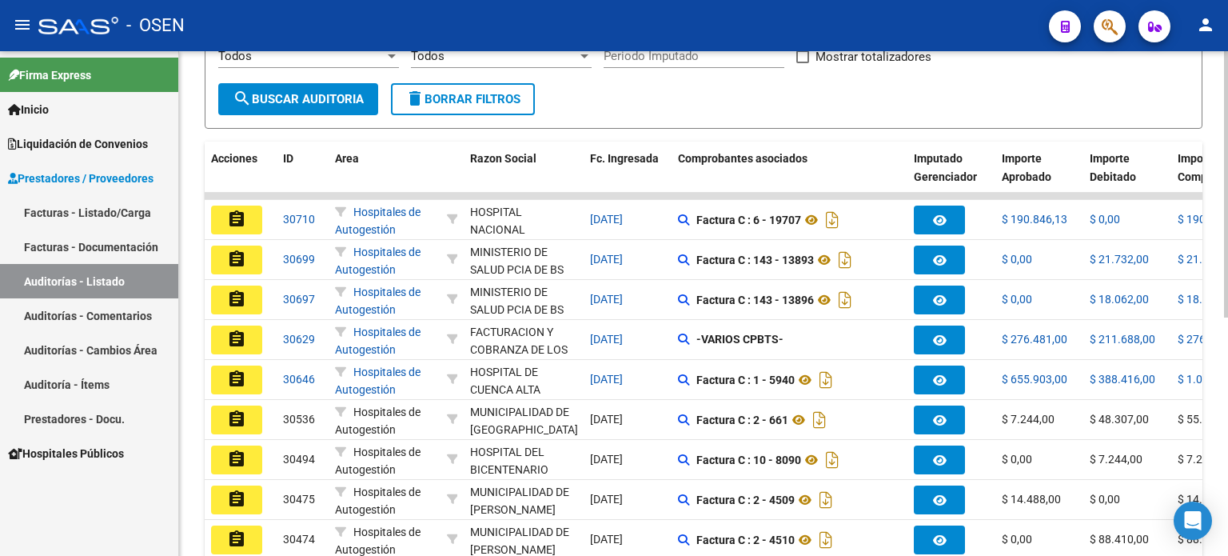
scroll to position [450, 0]
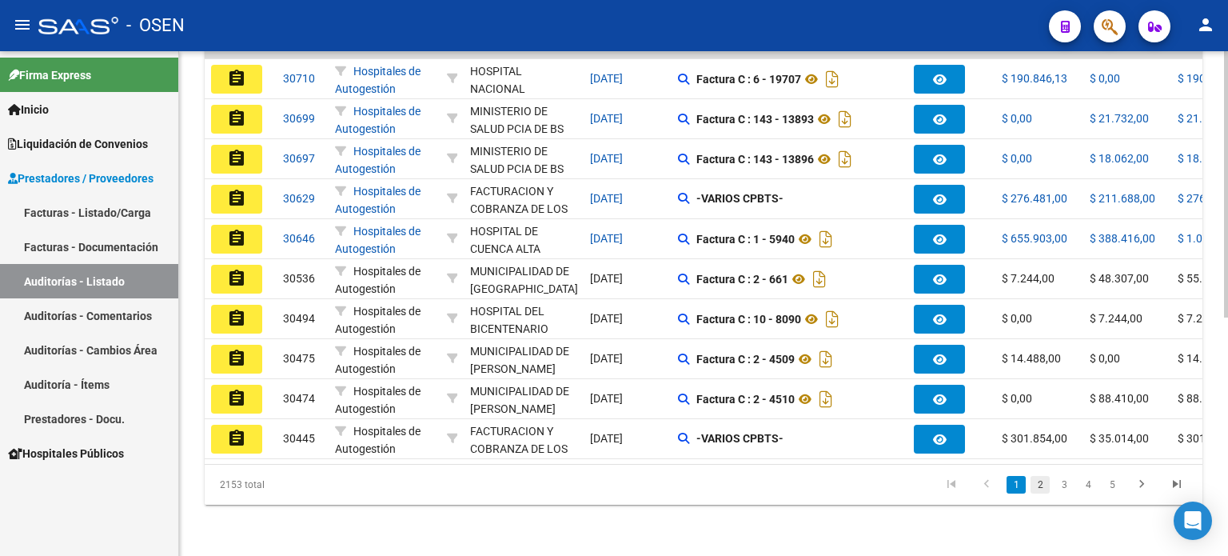
click at [1038, 491] on link "2" at bounding box center [1039, 485] width 19 height 18
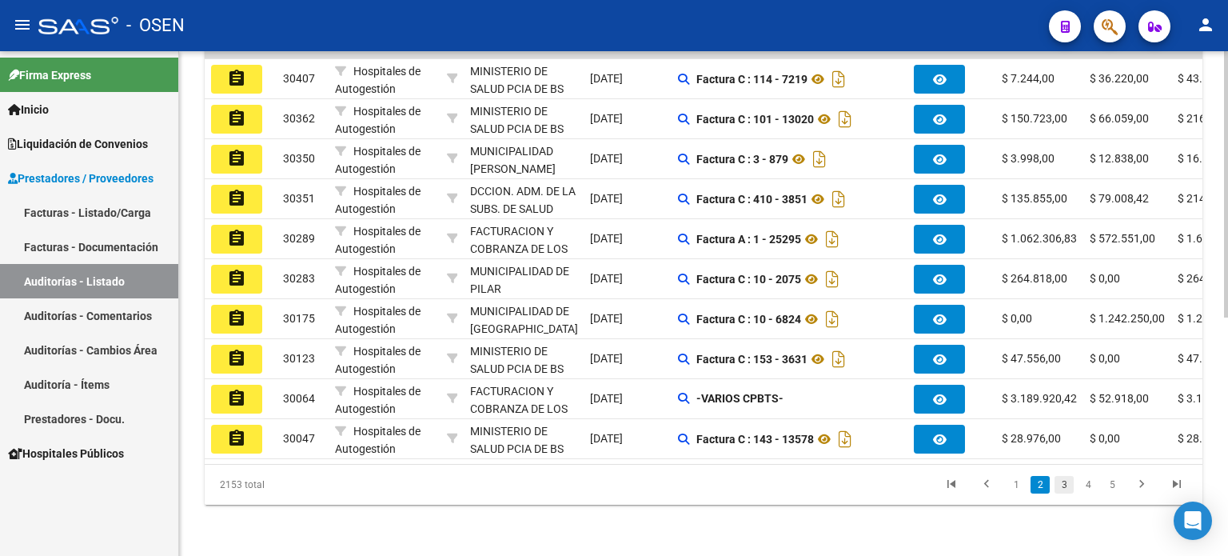
click at [1065, 485] on link "3" at bounding box center [1063, 485] width 19 height 18
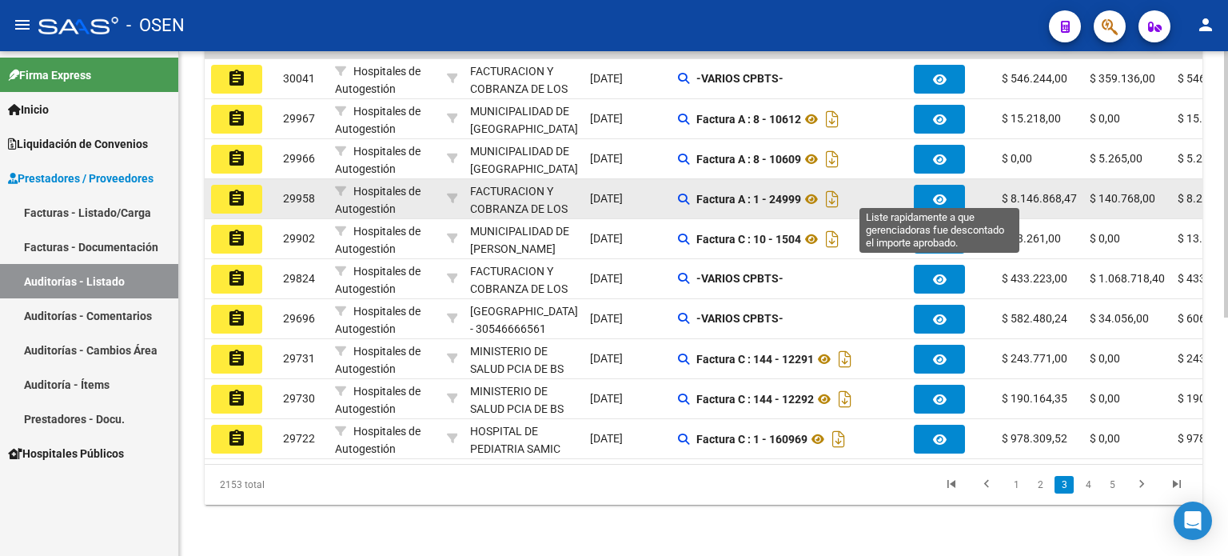
click at [933, 193] on icon "button" at bounding box center [940, 199] width 14 height 12
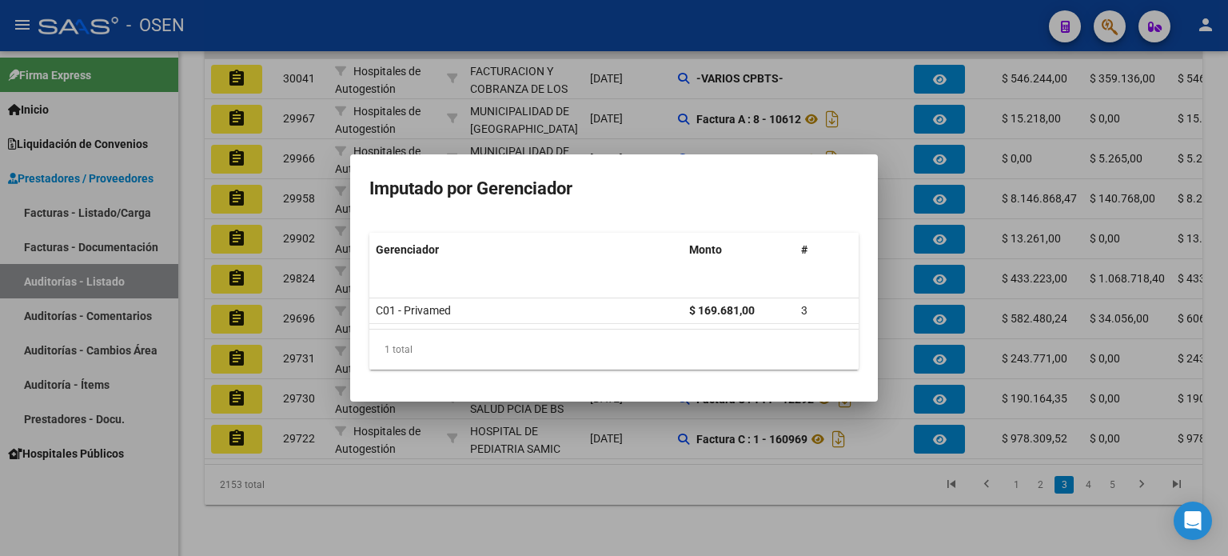
click at [743, 185] on h3 "Imputado por Gerenciador" at bounding box center [613, 188] width 489 height 30
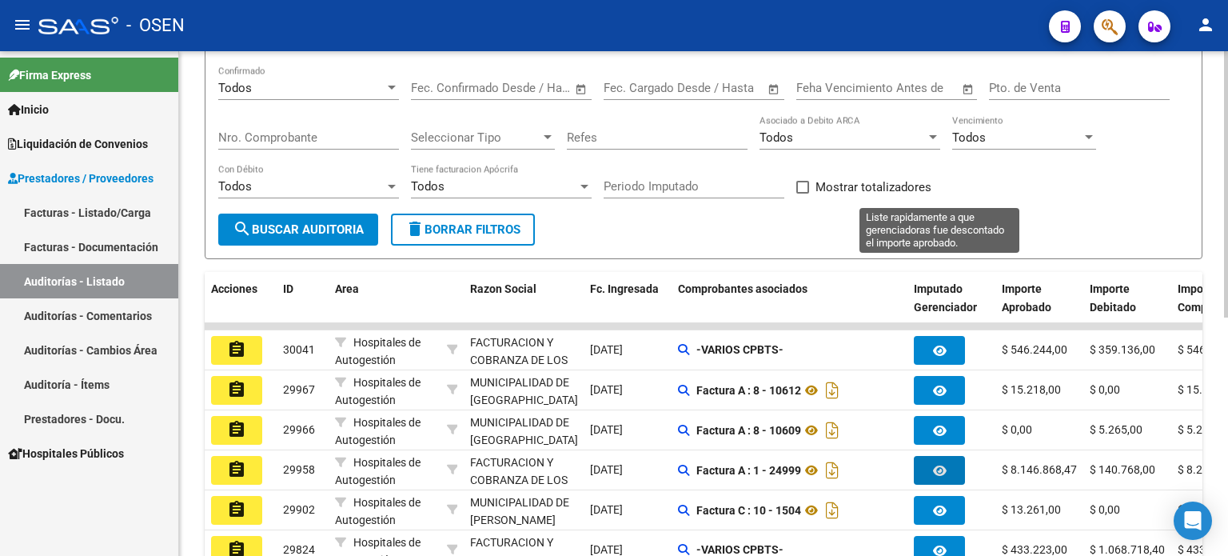
scroll to position [50, 0]
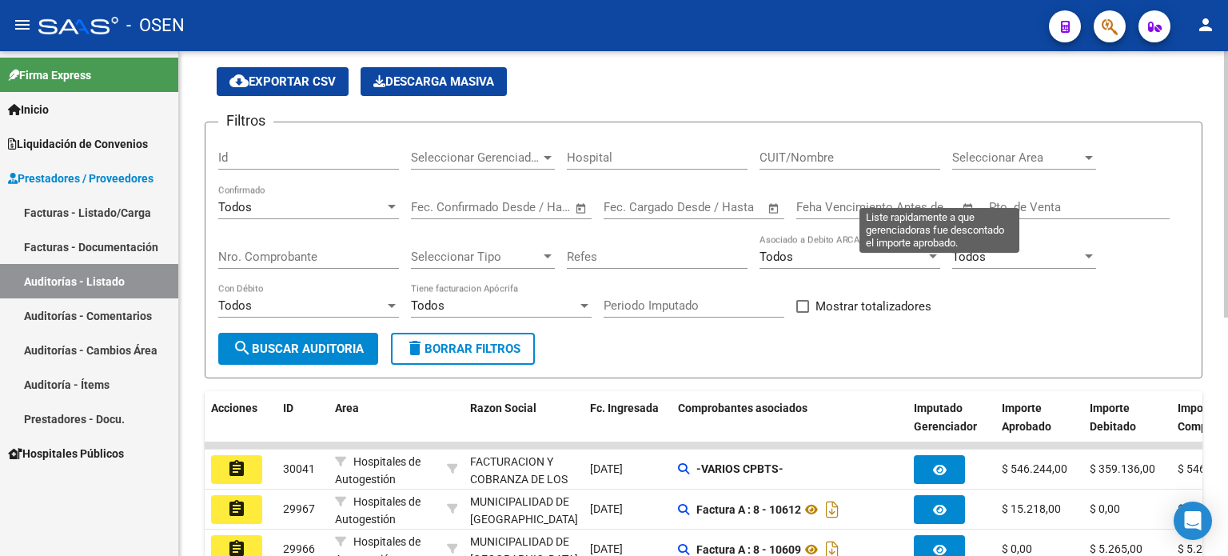
click at [249, 156] on input "Id" at bounding box center [308, 157] width 181 height 14
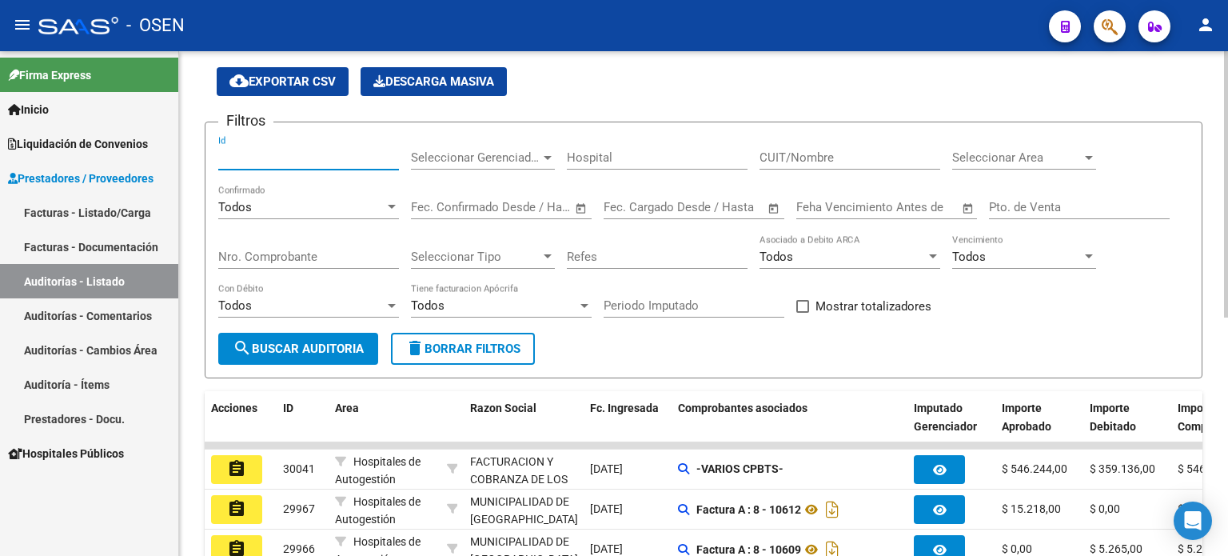
click at [547, 160] on div at bounding box center [547, 157] width 14 height 13
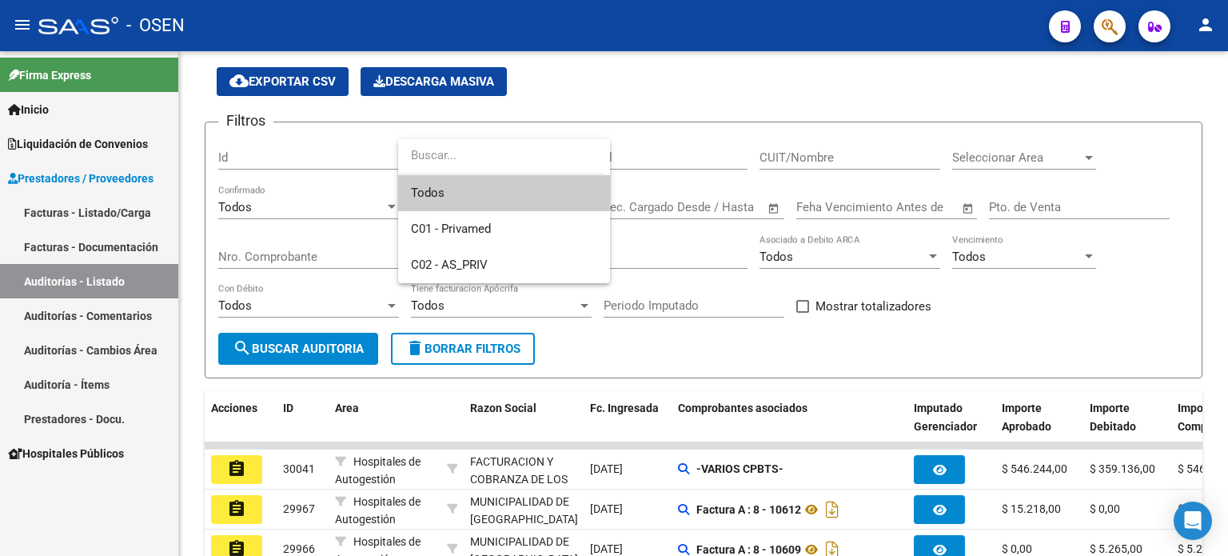
click at [422, 195] on span "Todos" at bounding box center [504, 193] width 186 height 36
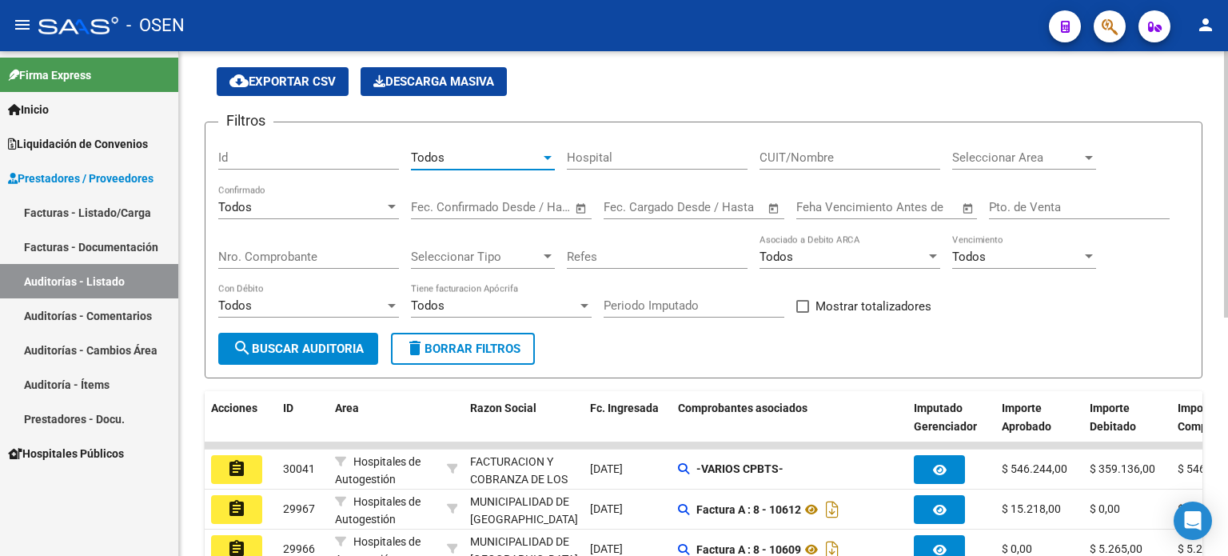
click at [390, 205] on div at bounding box center [392, 207] width 8 height 4
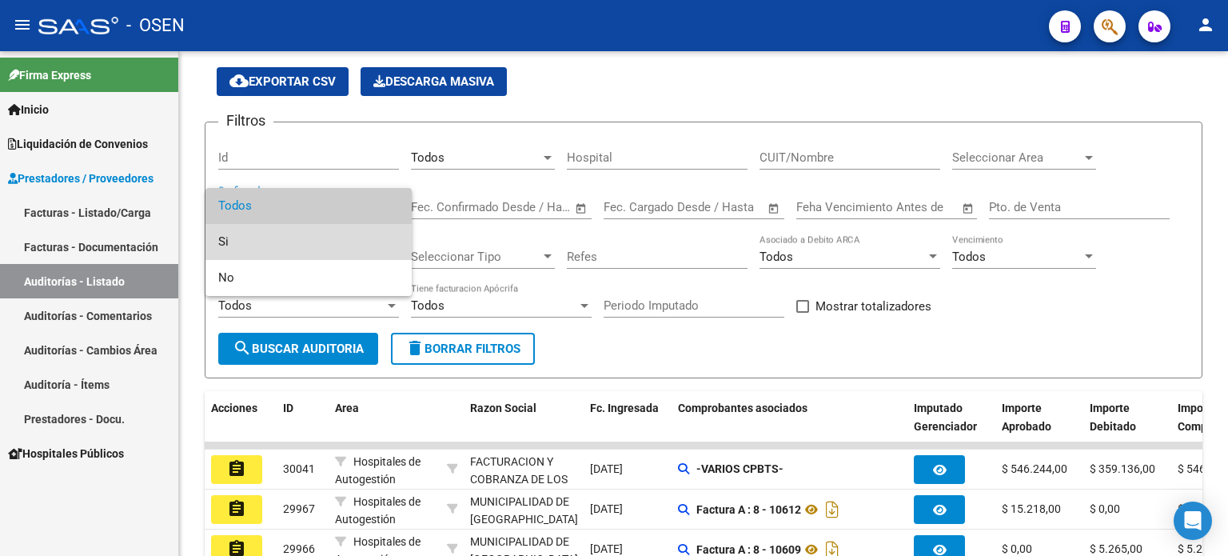
click at [235, 243] on span "Si" at bounding box center [308, 242] width 181 height 36
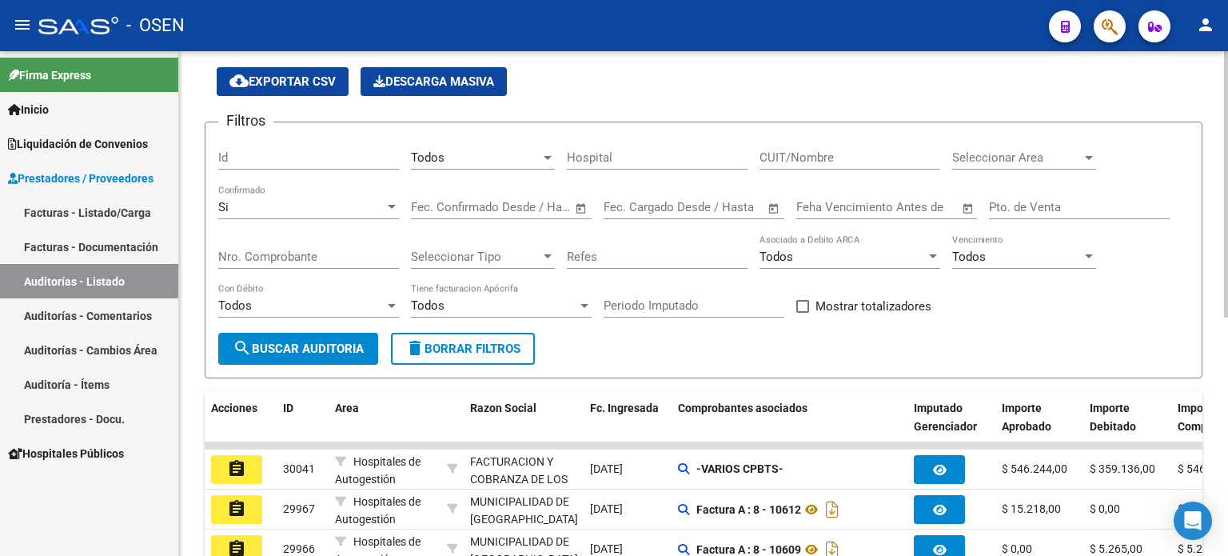
click at [476, 194] on div "Fecha inicio – Fecha fin Fec. Confirmado Desde / Hasta" at bounding box center [491, 202] width 161 height 34
click at [576, 209] on span "Open calendar" at bounding box center [581, 208] width 38 height 38
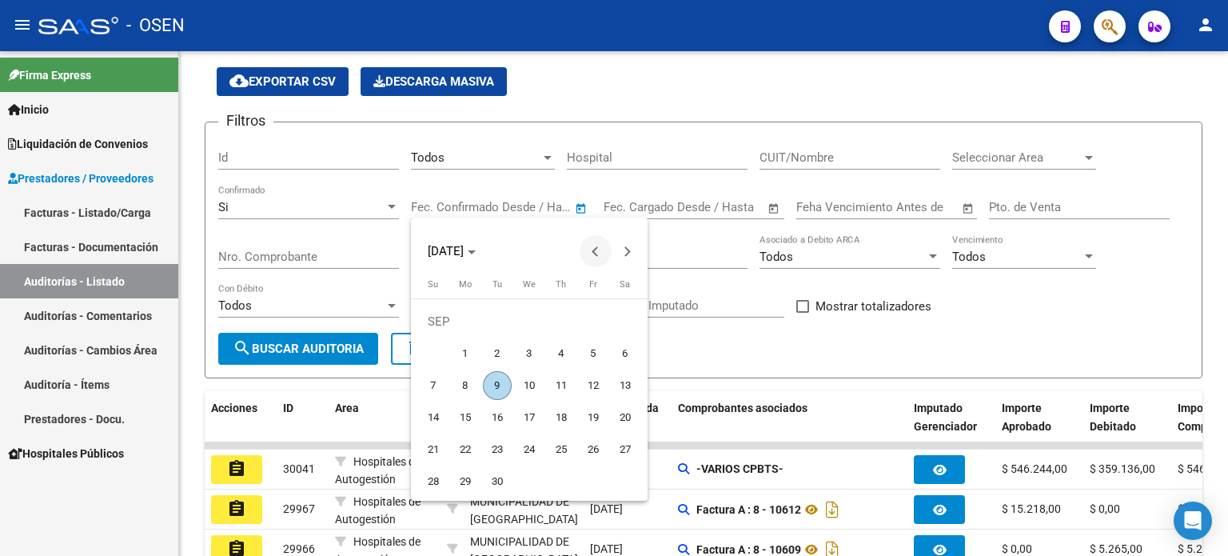
click at [597, 253] on button "Previous month" at bounding box center [595, 251] width 32 height 32
click at [563, 322] on span "1" at bounding box center [561, 321] width 29 height 29
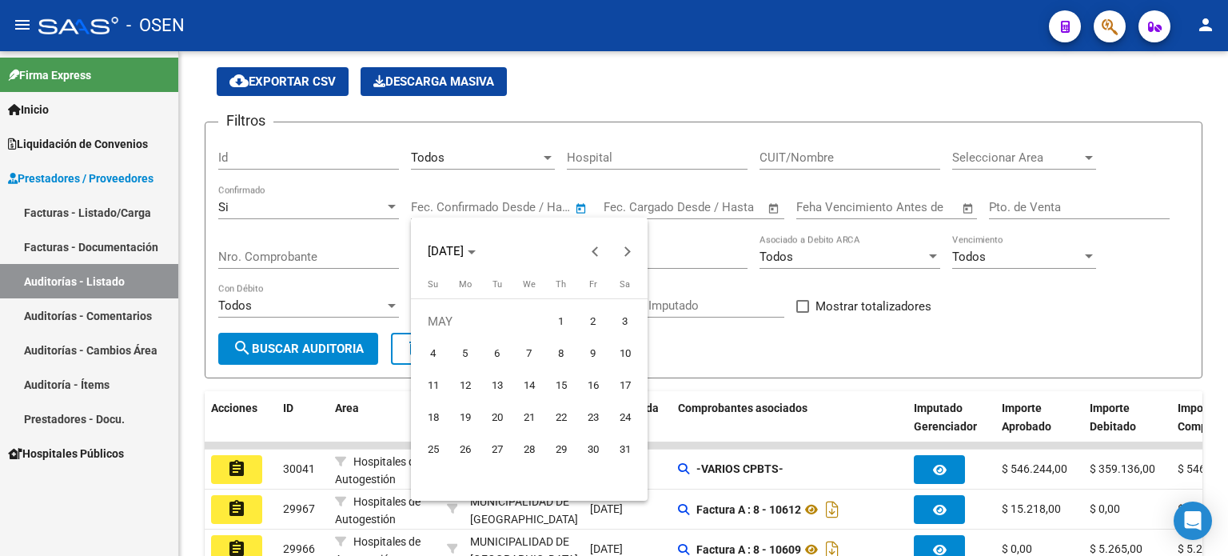
type input "[DATE]"
click at [633, 252] on span "Next month" at bounding box center [627, 251] width 32 height 32
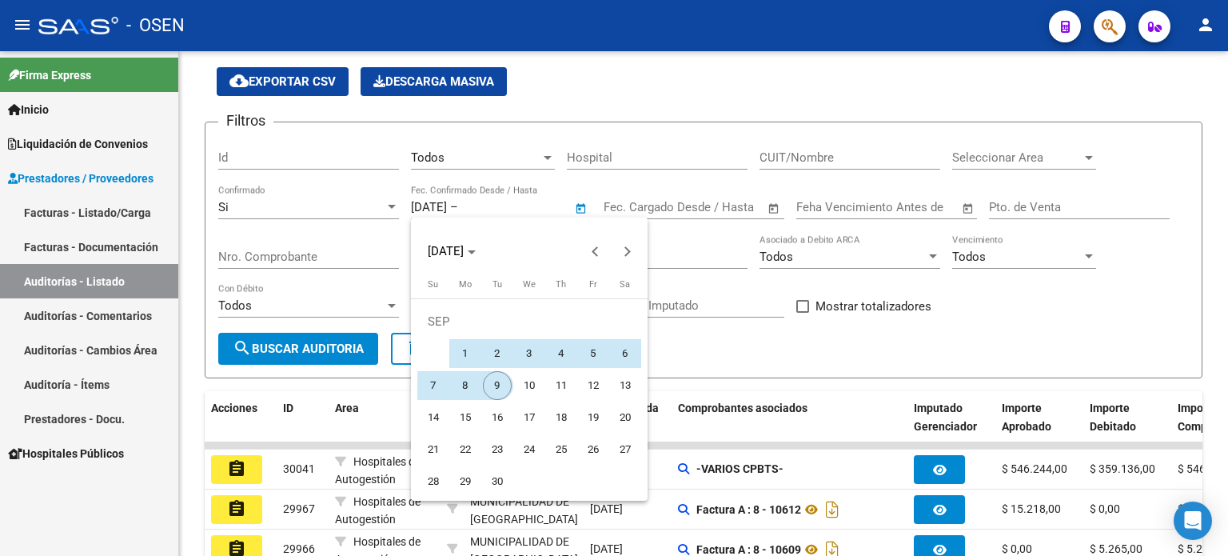
click at [496, 387] on span "9" at bounding box center [497, 385] width 29 height 29
type input "[DATE]"
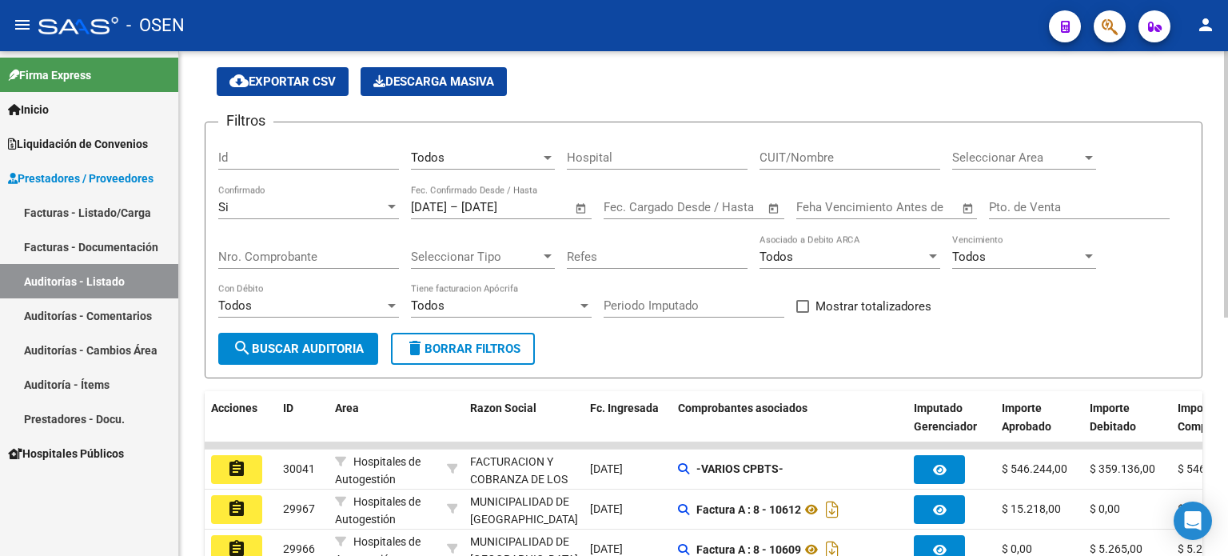
click at [622, 204] on input "text" at bounding box center [635, 207] width 65 height 14
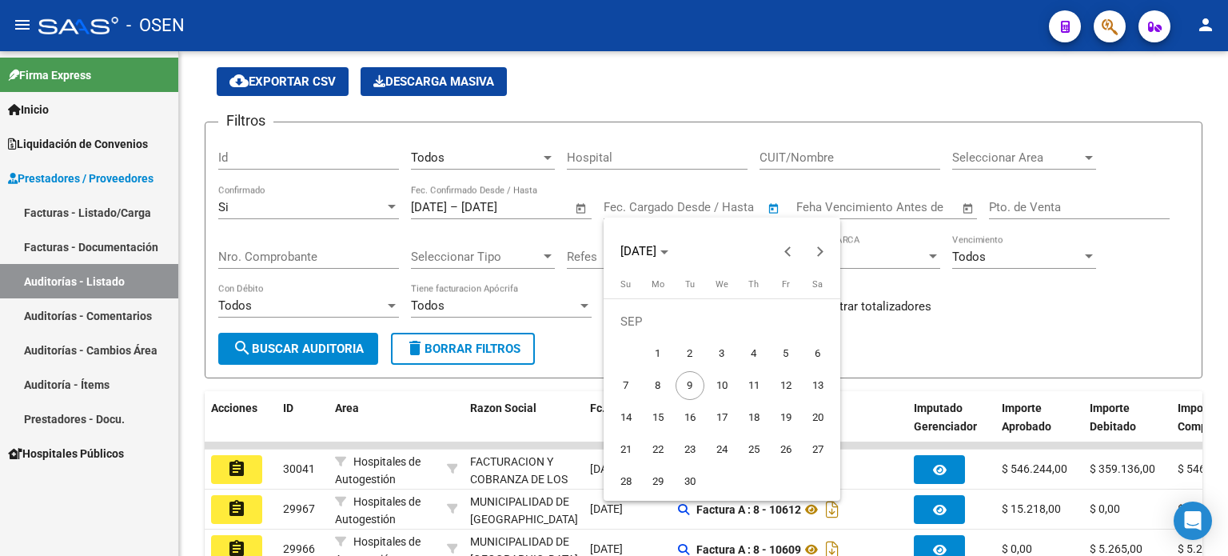
click at [877, 204] on div at bounding box center [614, 278] width 1228 height 556
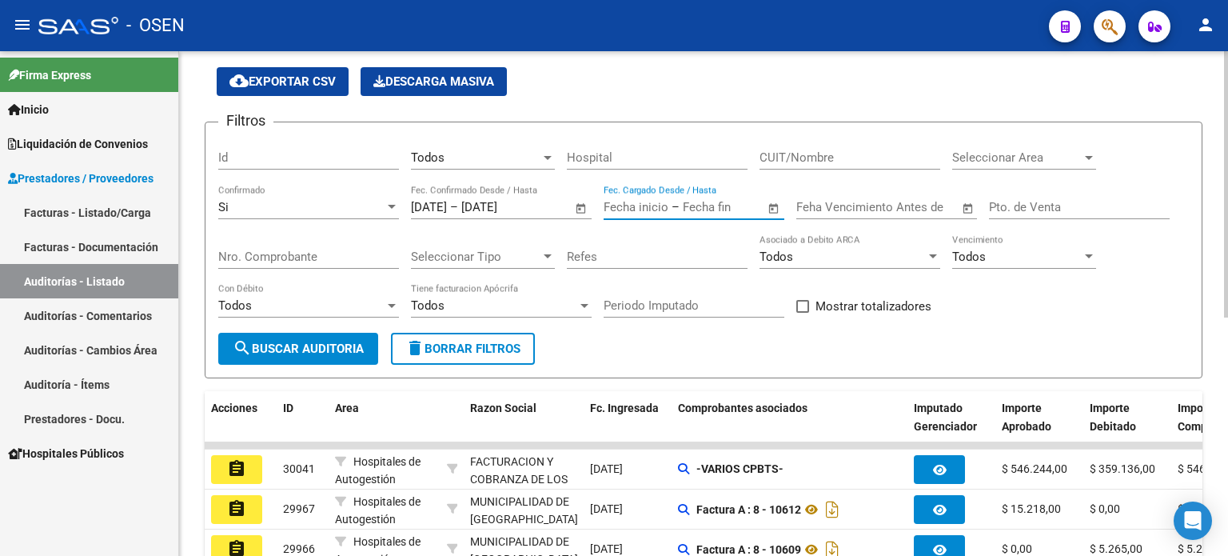
click at [550, 254] on div at bounding box center [548, 256] width 8 height 4
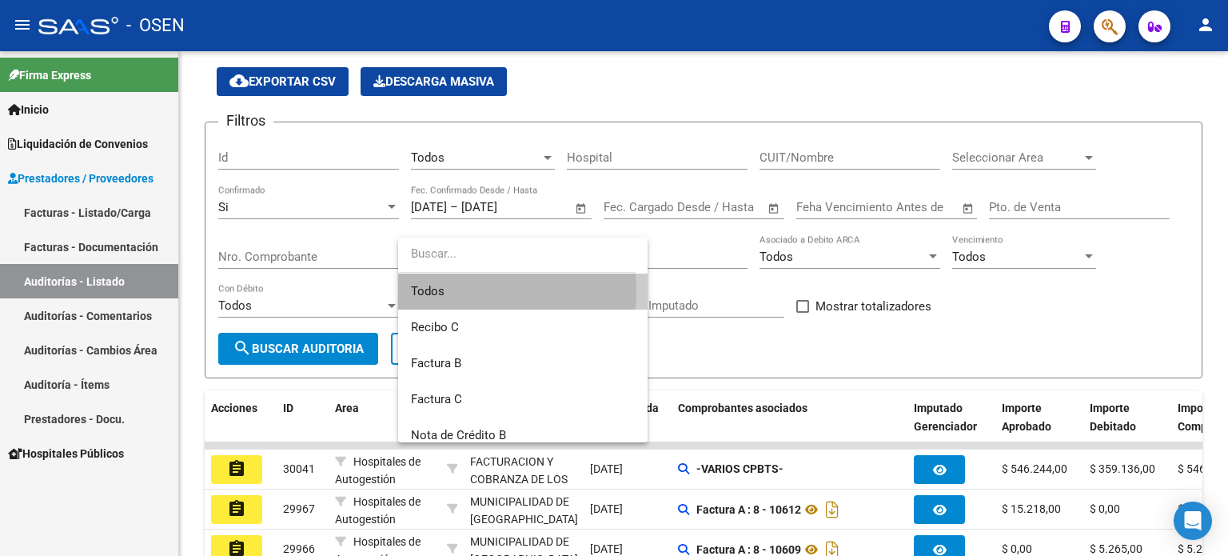
click at [432, 291] on span "Todos" at bounding box center [523, 291] width 224 height 36
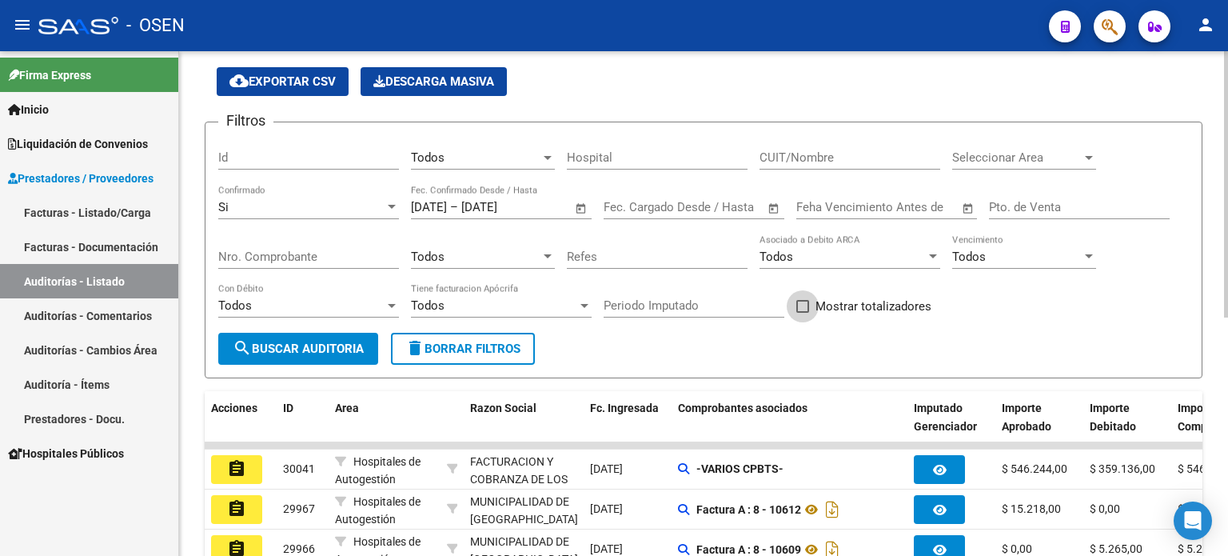
click at [801, 303] on span at bounding box center [802, 306] width 13 height 13
click at [802, 313] on input "Mostrar totalizadores" at bounding box center [802, 313] width 1 height 1
checkbox input "true"
click at [342, 350] on span "search Buscar Auditoria" at bounding box center [298, 348] width 131 height 14
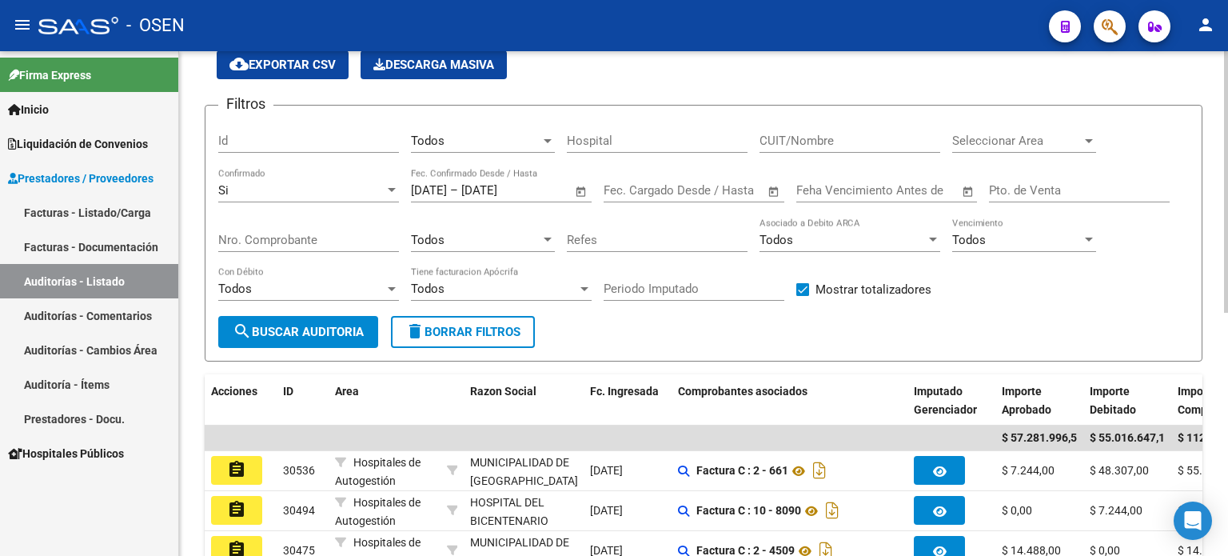
scroll to position [0, 0]
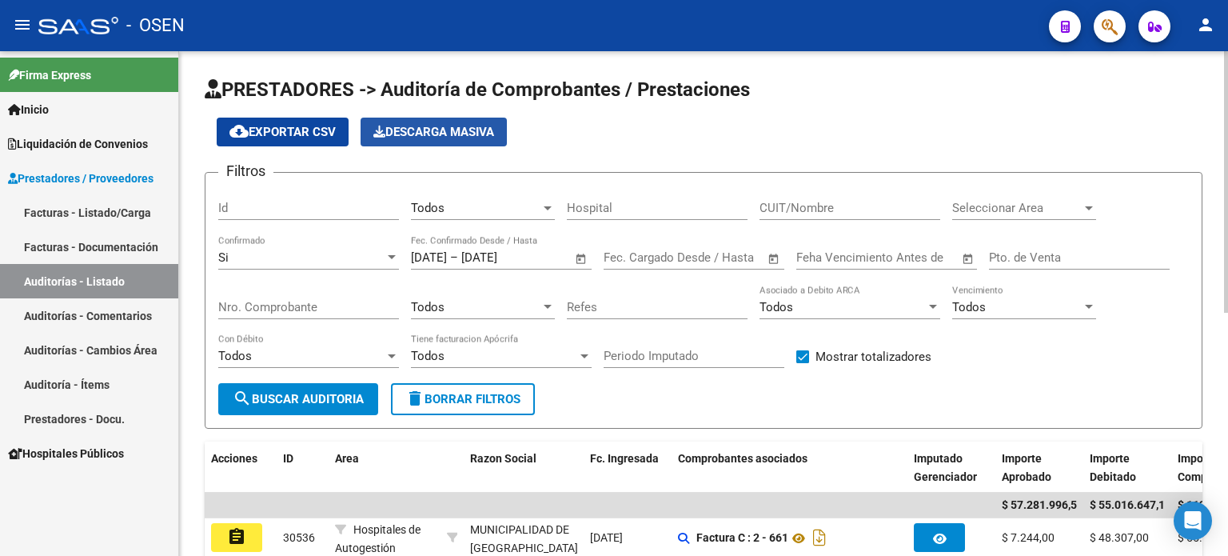
click at [409, 131] on span "Descarga Masiva" at bounding box center [433, 132] width 121 height 14
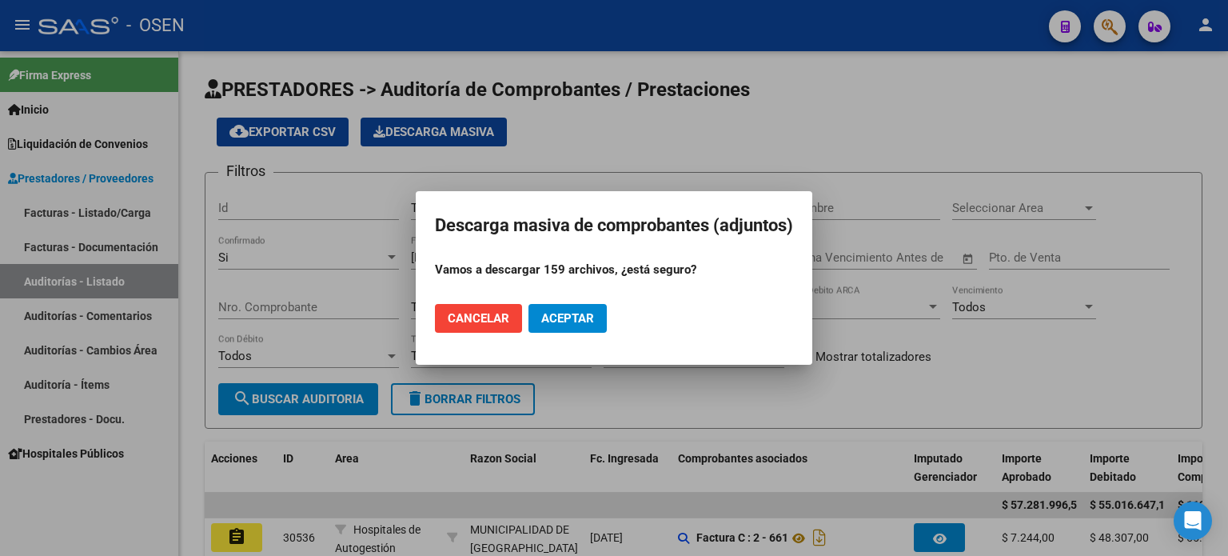
click at [552, 321] on span "Aceptar" at bounding box center [567, 318] width 53 height 14
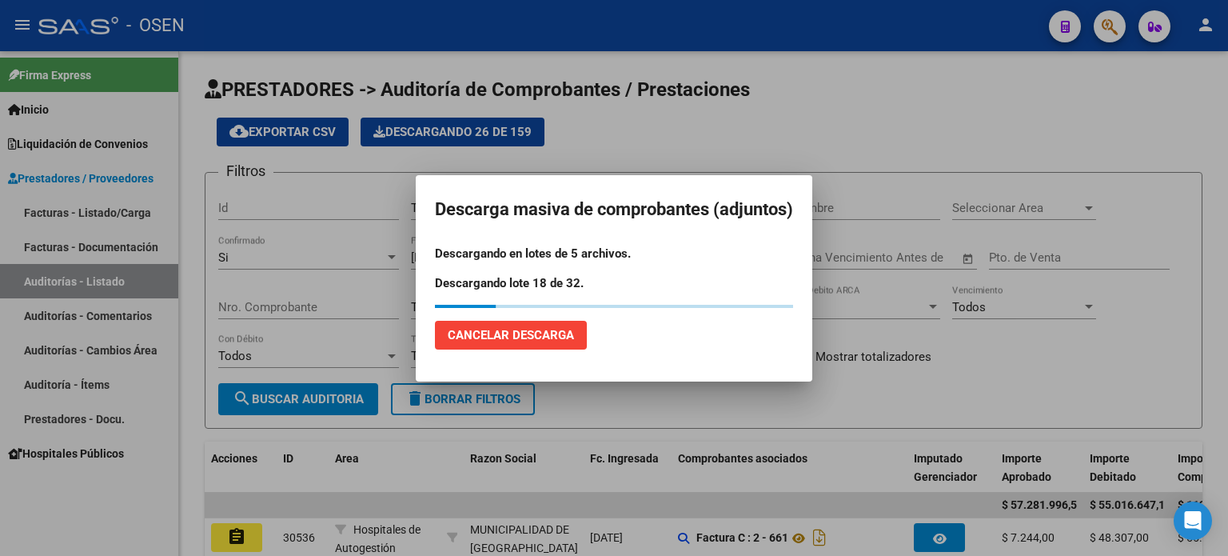
click at [497, 340] on span "Cancelar Descarga" at bounding box center [511, 335] width 126 height 14
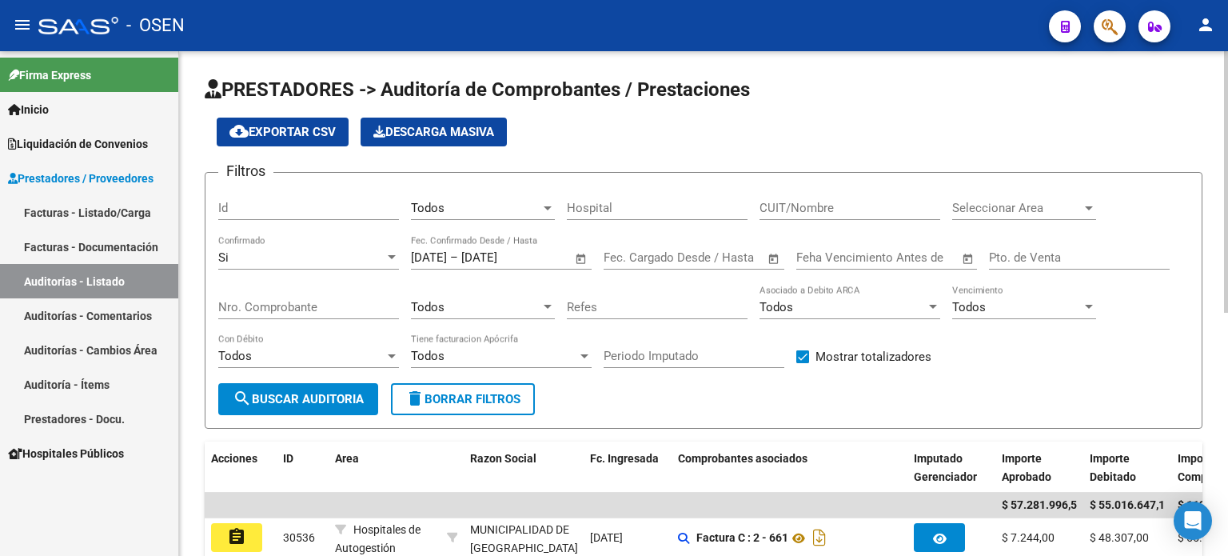
click at [731, 418] on form "Filtros Id Todos Seleccionar Gerenciador Hospital CUIT/Nombre Seleccionar Area …" at bounding box center [704, 300] width 998 height 257
